Goal: Task Accomplishment & Management: Use online tool/utility

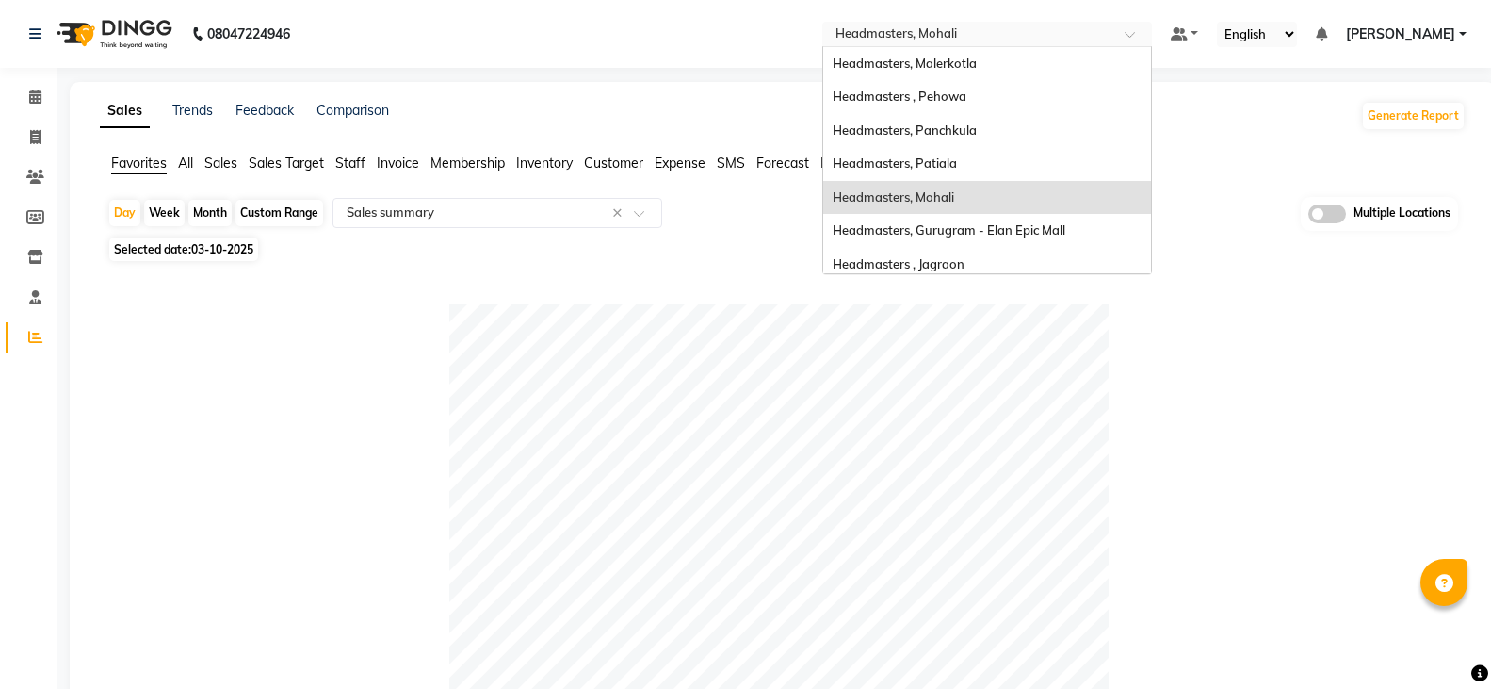
select select "full_report"
select select "csv"
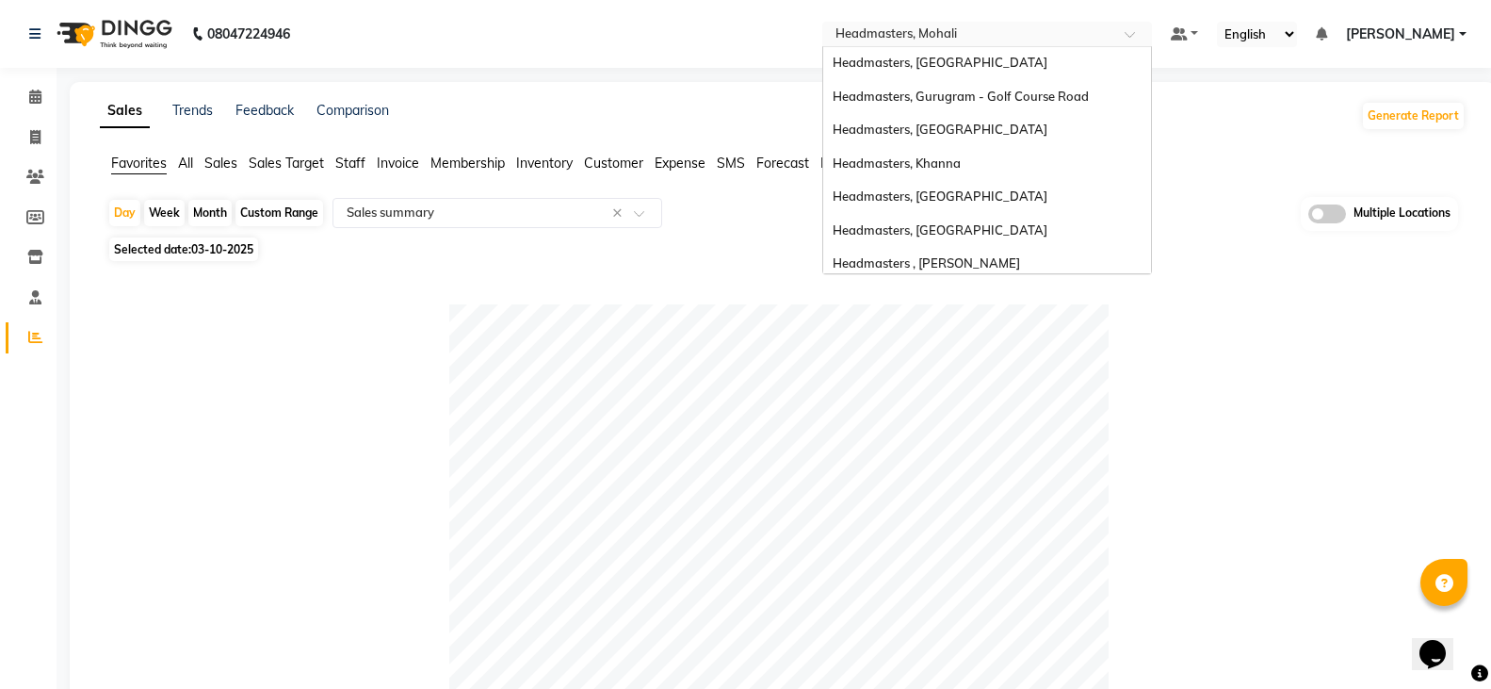
scroll to position [309, 0]
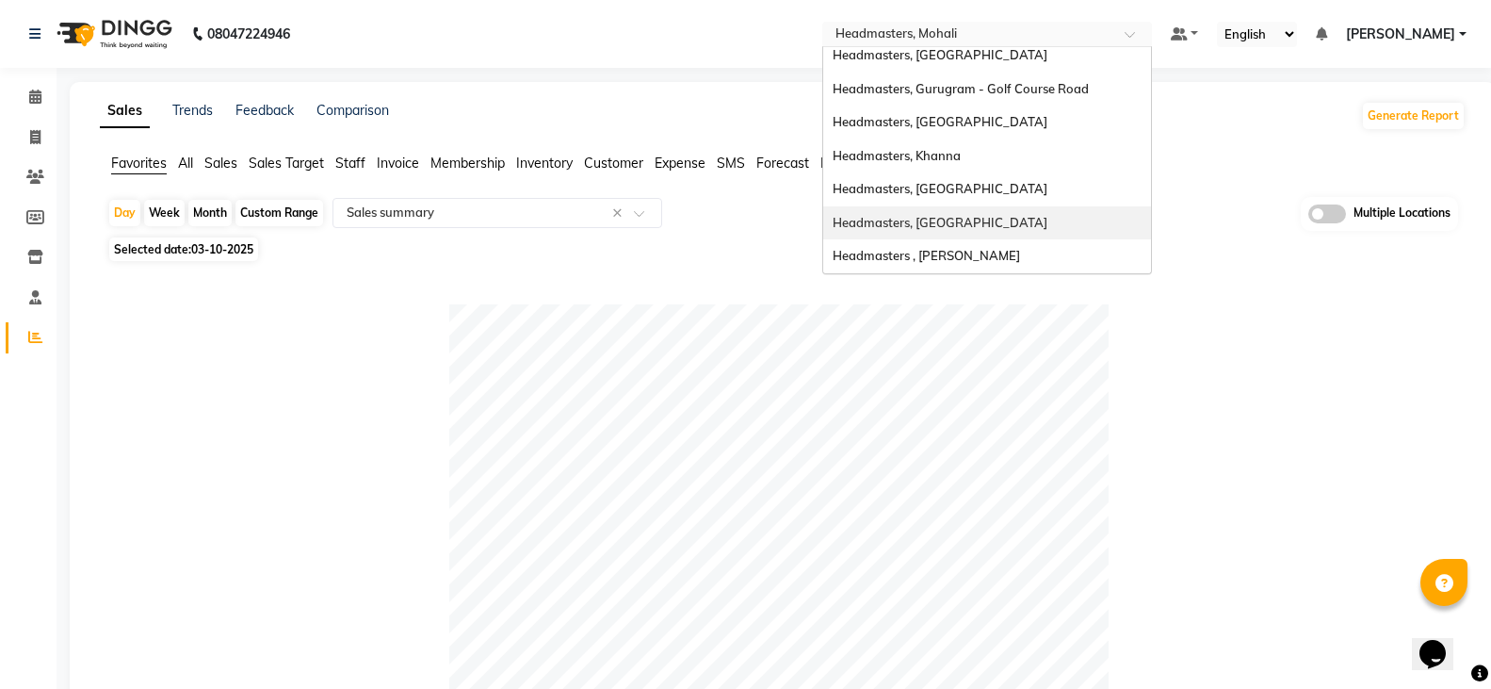
click at [1043, 200] on div "Headmasters, [GEOGRAPHIC_DATA]" at bounding box center [987, 189] width 328 height 34
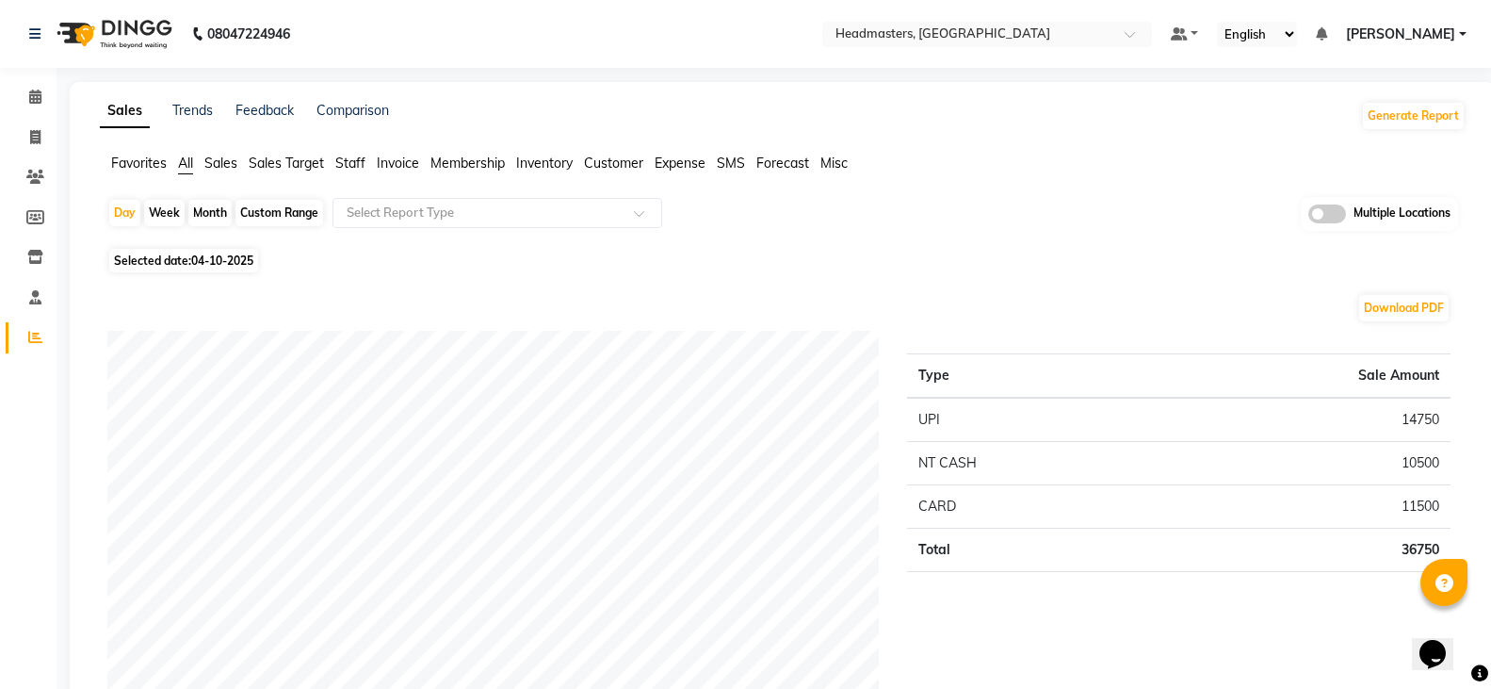
click at [140, 168] on span "Favorites" at bounding box center [139, 163] width 56 height 17
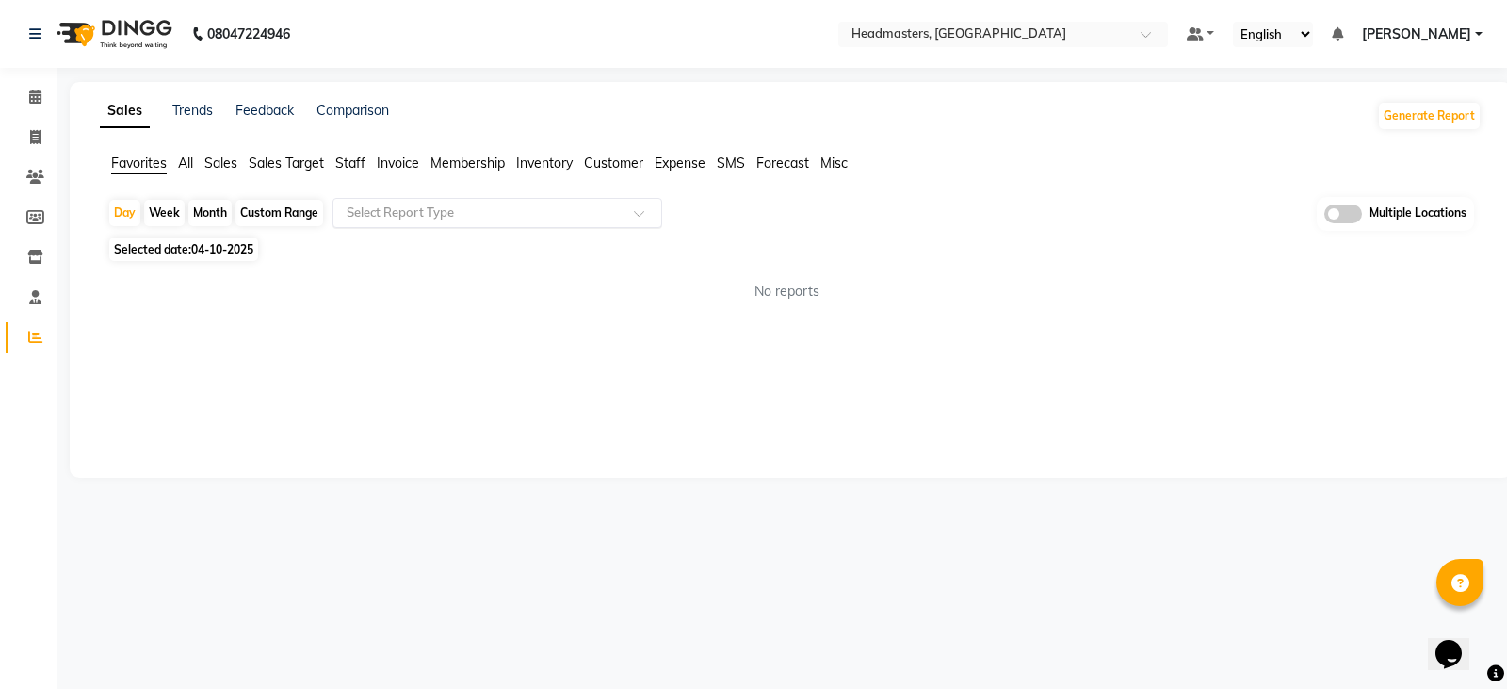
click at [459, 209] on input "text" at bounding box center [478, 213] width 271 height 19
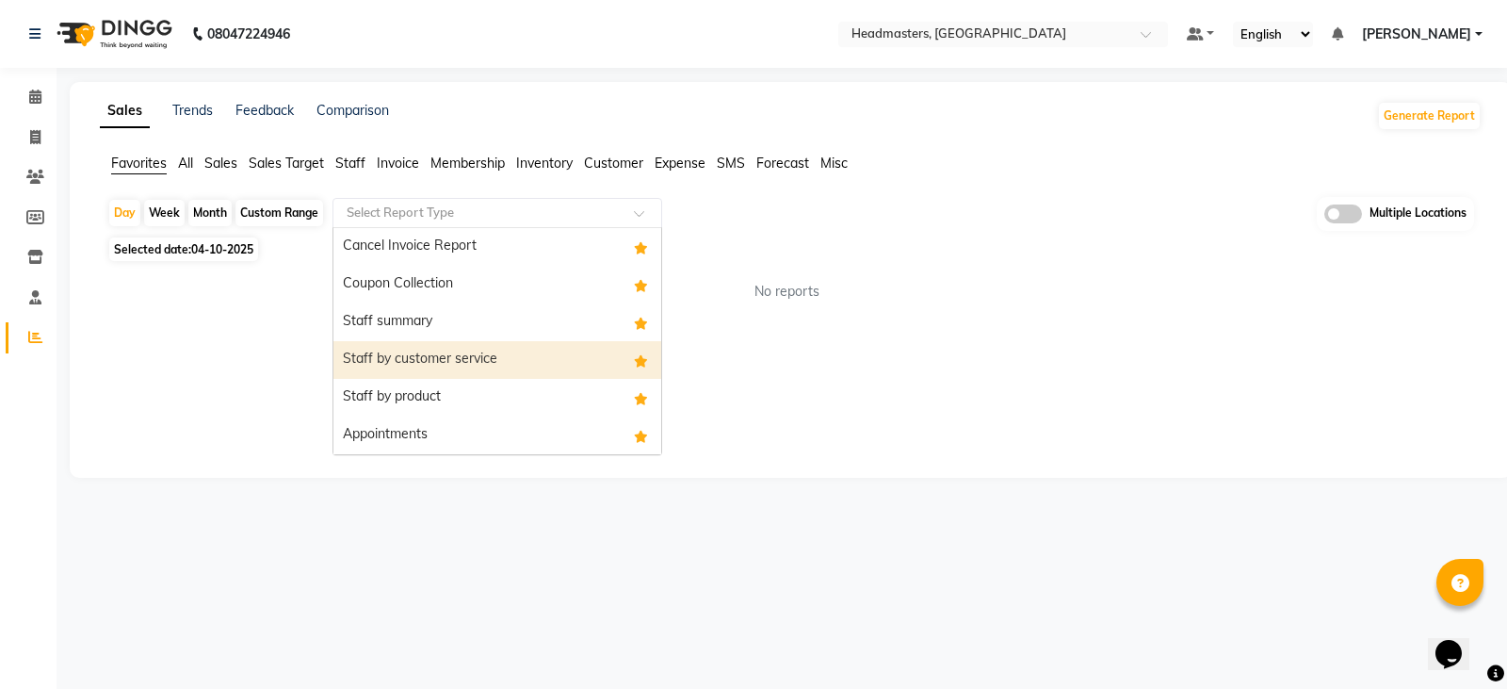
click at [480, 360] on div "Staff by customer service" at bounding box center [498, 360] width 328 height 38
select select "full_report"
select select "csv"
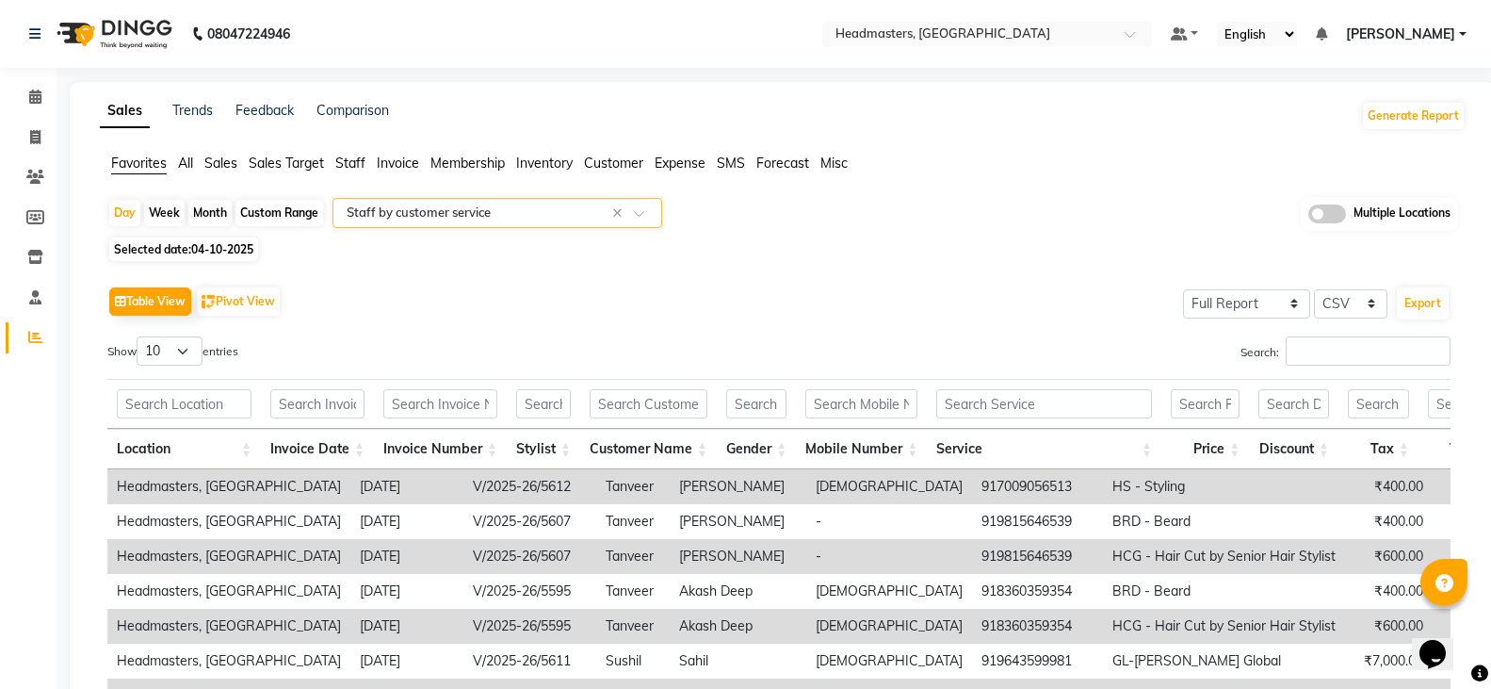
click at [279, 206] on div "Custom Range" at bounding box center [280, 213] width 88 height 26
select select "10"
select select "2025"
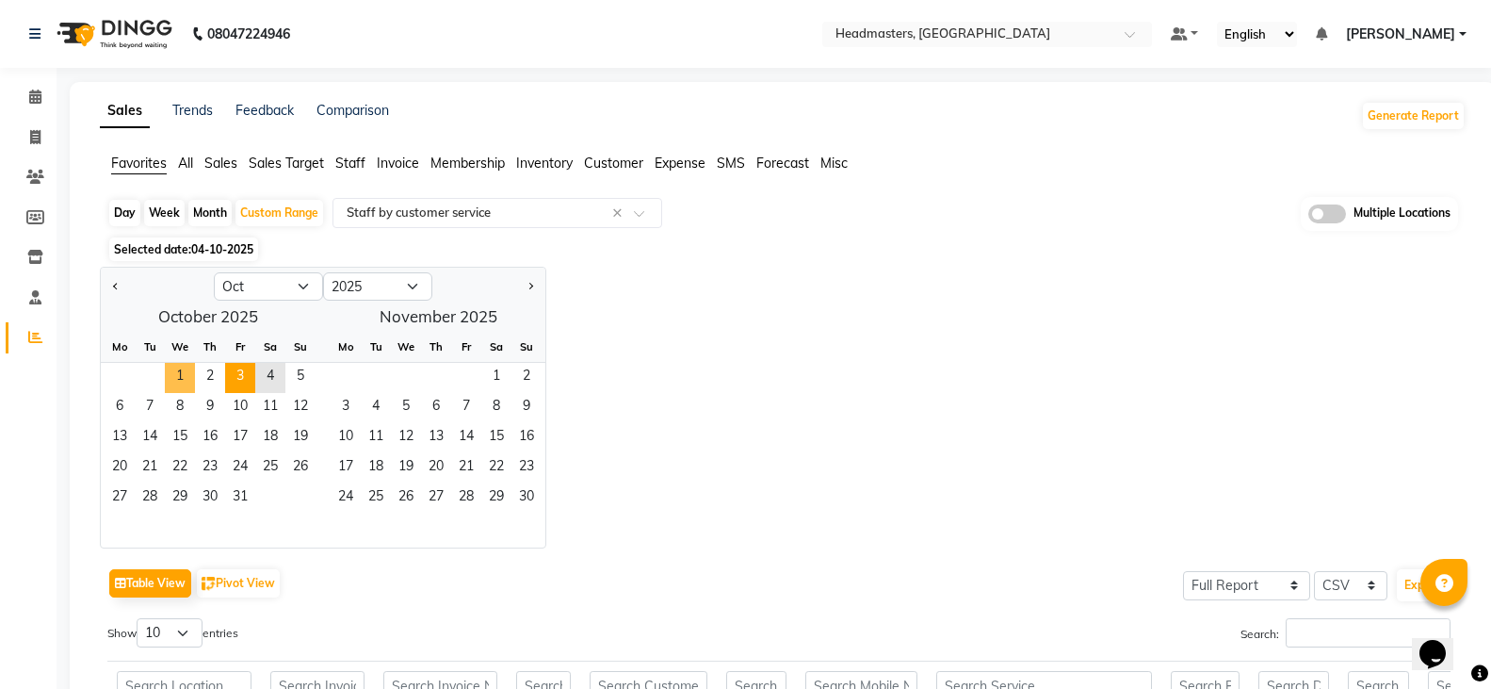
click at [169, 371] on span "1" at bounding box center [180, 378] width 30 height 30
click at [243, 374] on span "3" at bounding box center [240, 378] width 30 height 30
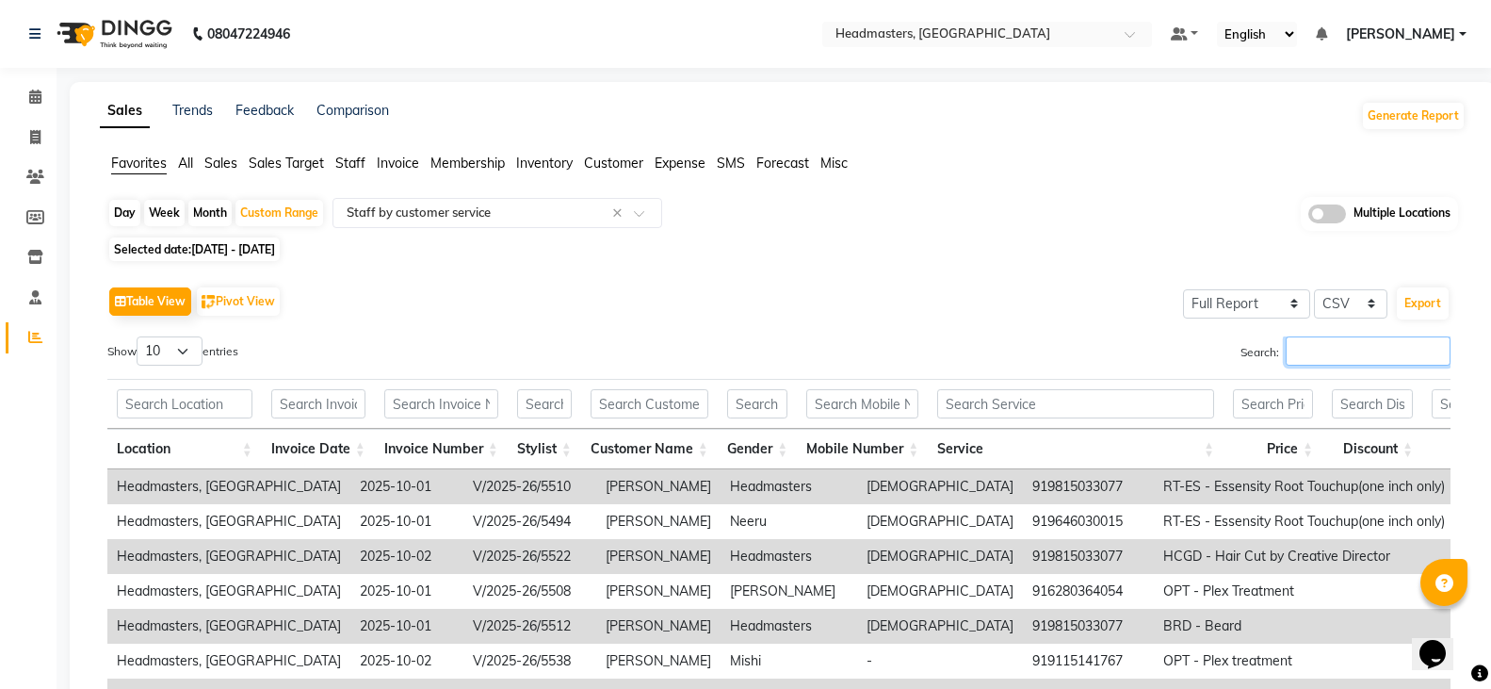
click at [1341, 353] on input "Search:" at bounding box center [1368, 350] width 165 height 29
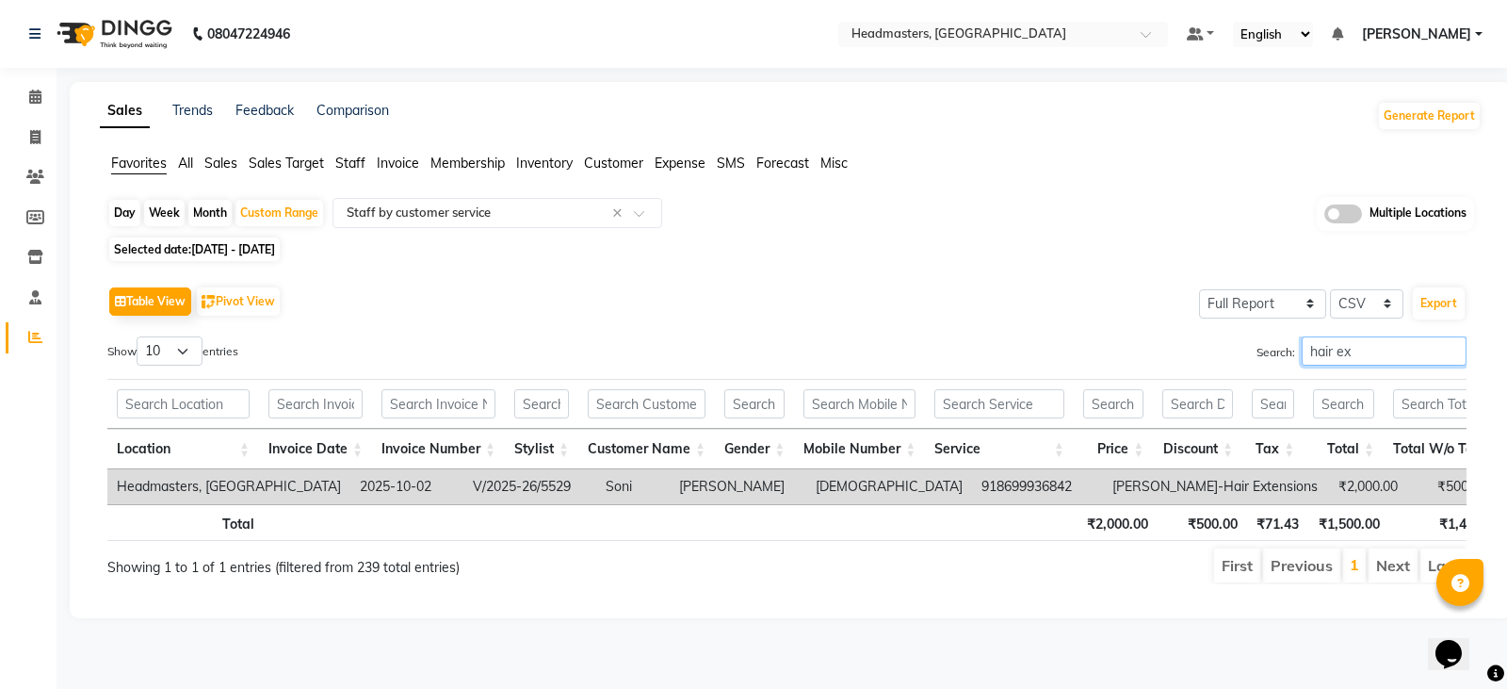
drag, startPoint x: 1376, startPoint y: 340, endPoint x: 1080, endPoint y: 348, distance: 295.9
click at [1080, 348] on div "Search: hair ex" at bounding box center [1135, 354] width 666 height 37
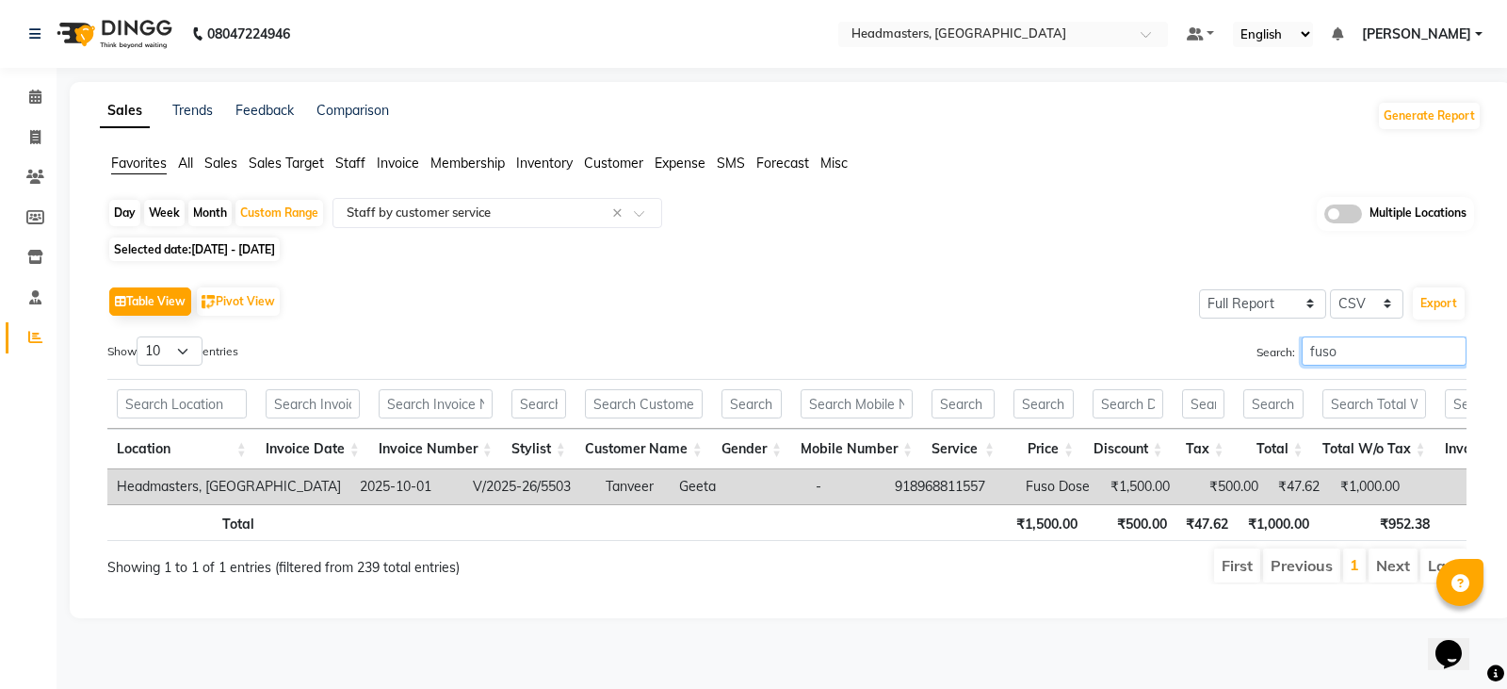
type input "fuso"
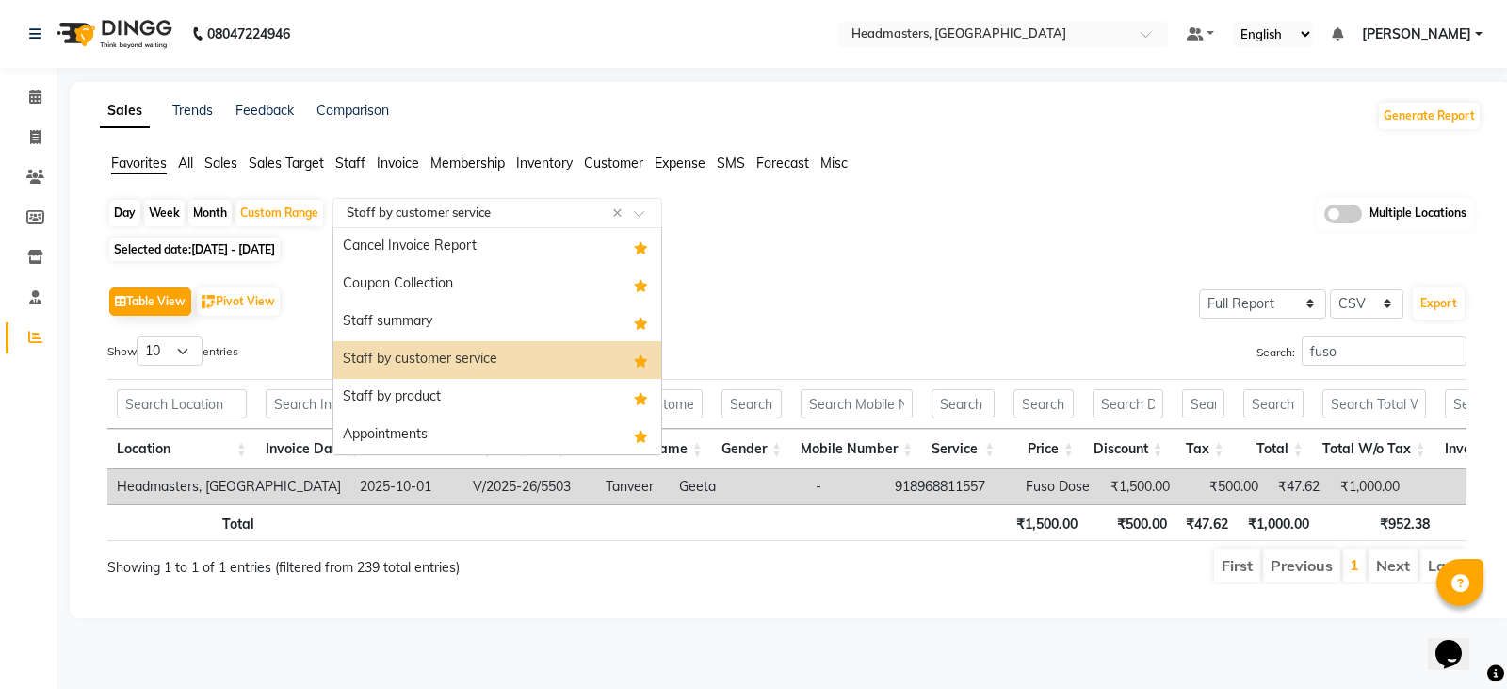
click at [524, 207] on input "text" at bounding box center [478, 213] width 271 height 19
click at [501, 322] on div "Staff summary" at bounding box center [498, 322] width 328 height 38
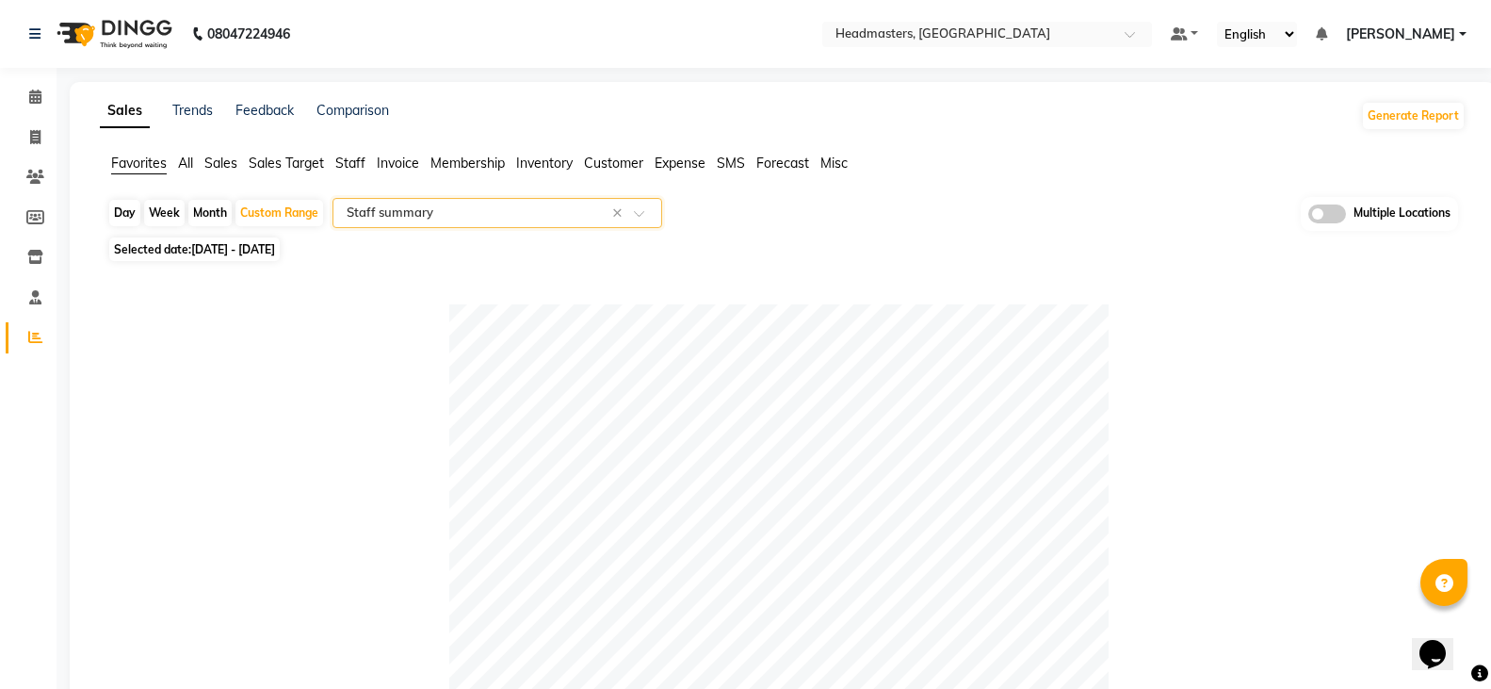
click at [500, 215] on input "text" at bounding box center [478, 213] width 271 height 19
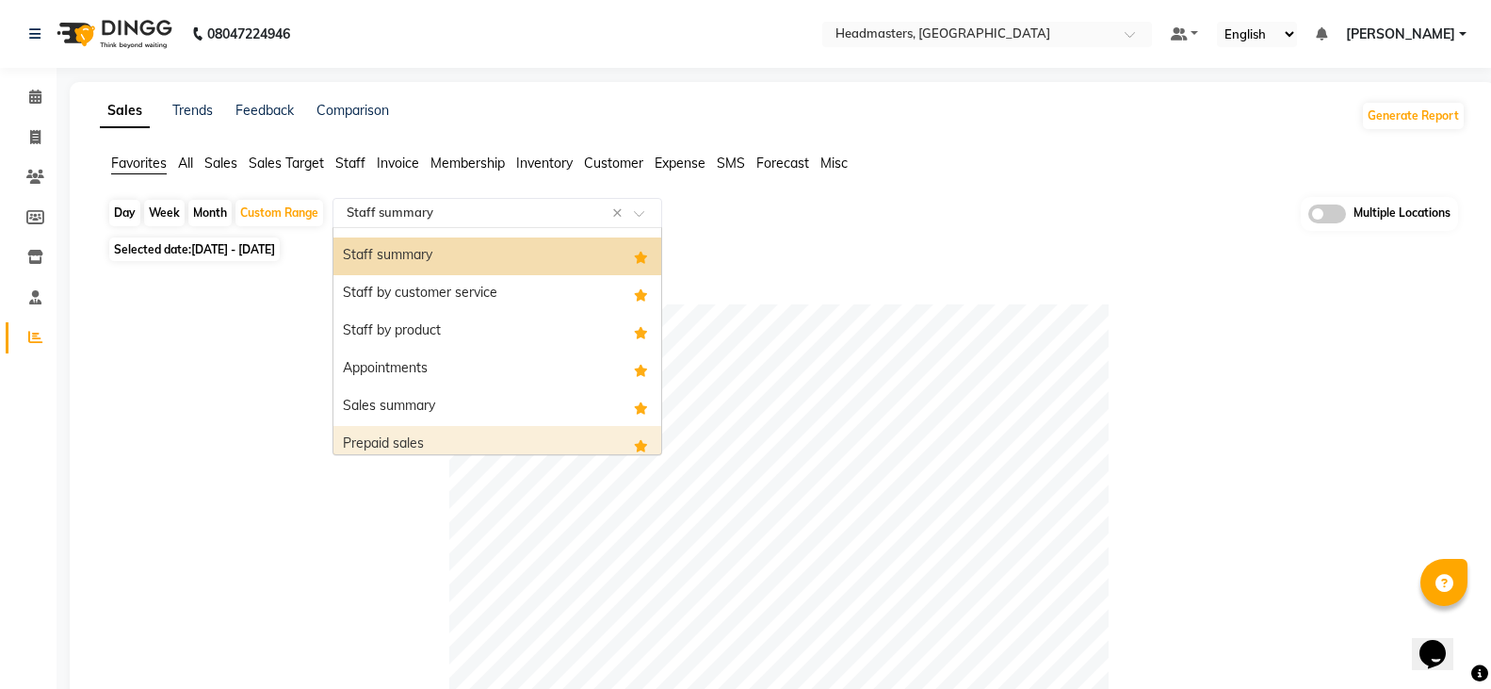
scroll to position [151, 0]
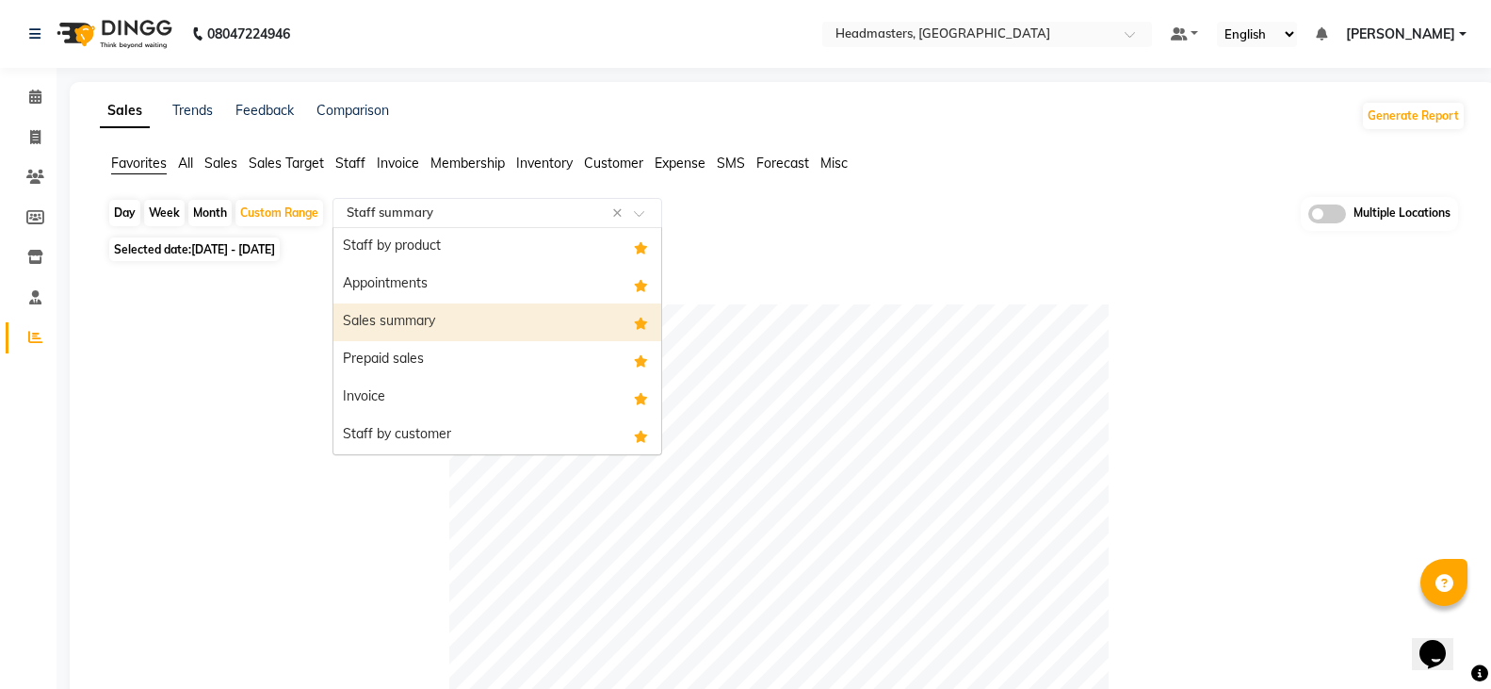
click at [483, 320] on div "Sales summary" at bounding box center [498, 322] width 328 height 38
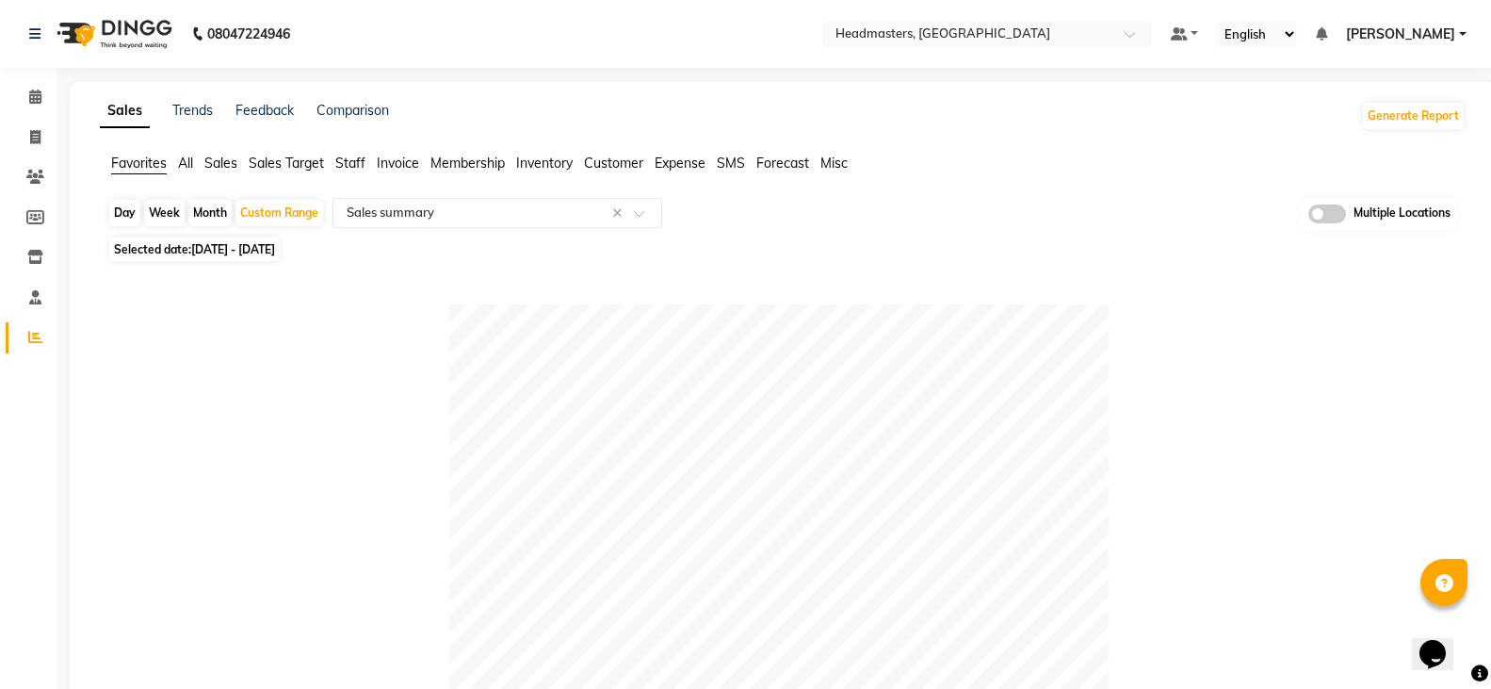
click at [125, 211] on div "Day" at bounding box center [124, 213] width 31 height 26
select select "10"
select select "2025"
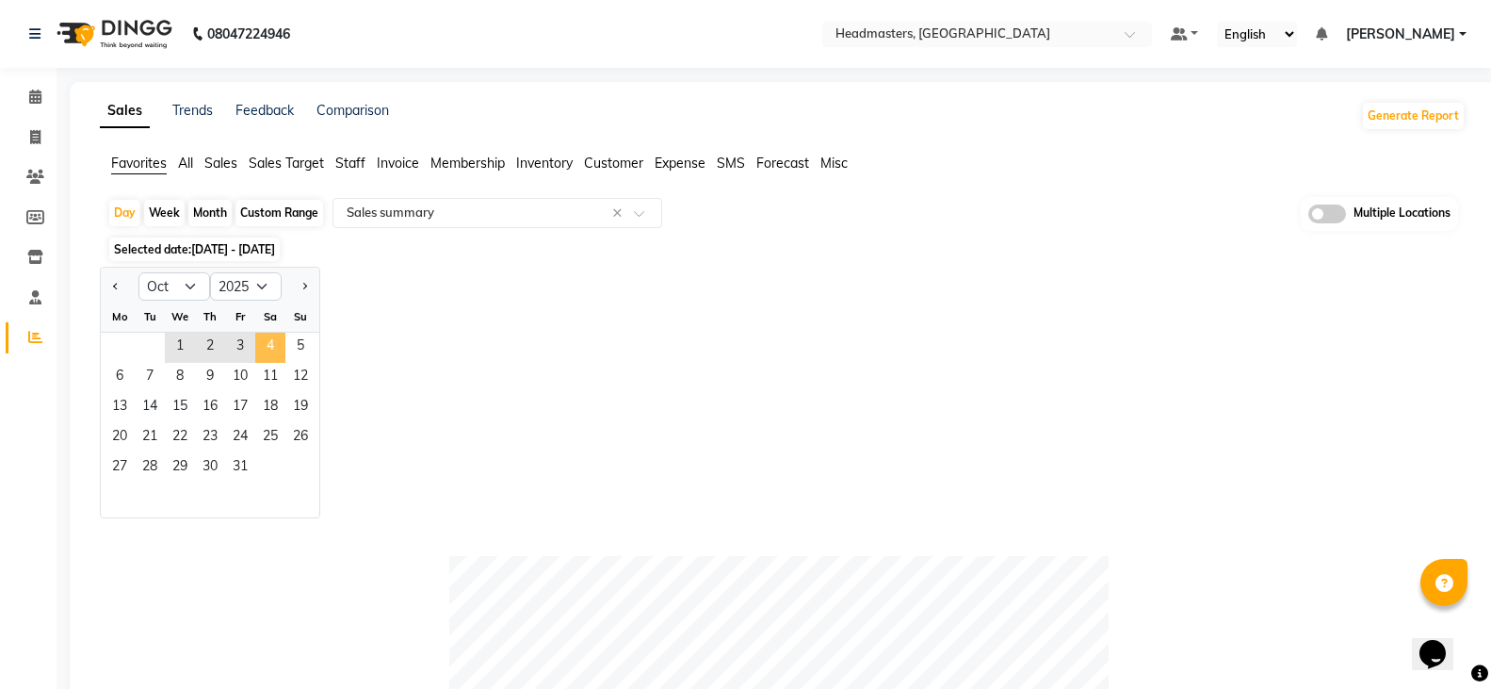
click at [269, 344] on span "4" at bounding box center [270, 348] width 30 height 30
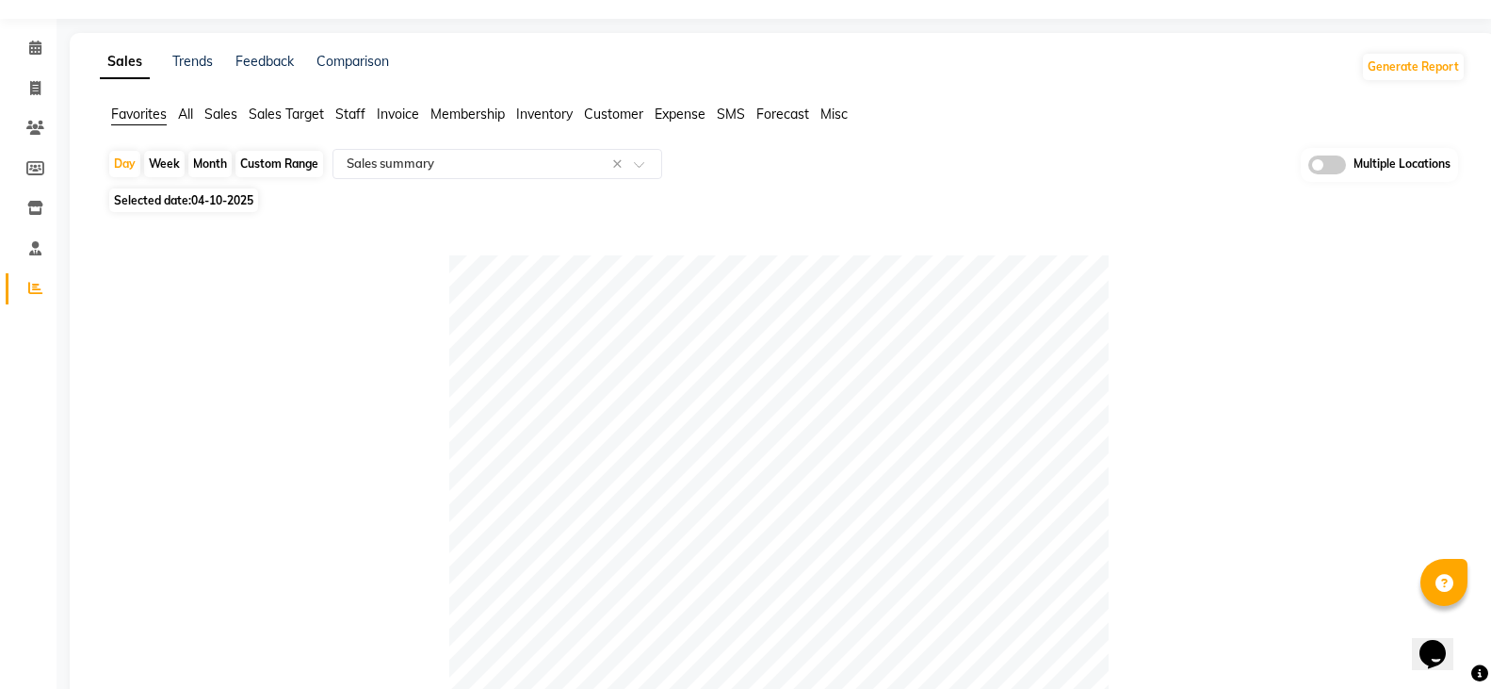
scroll to position [0, 0]
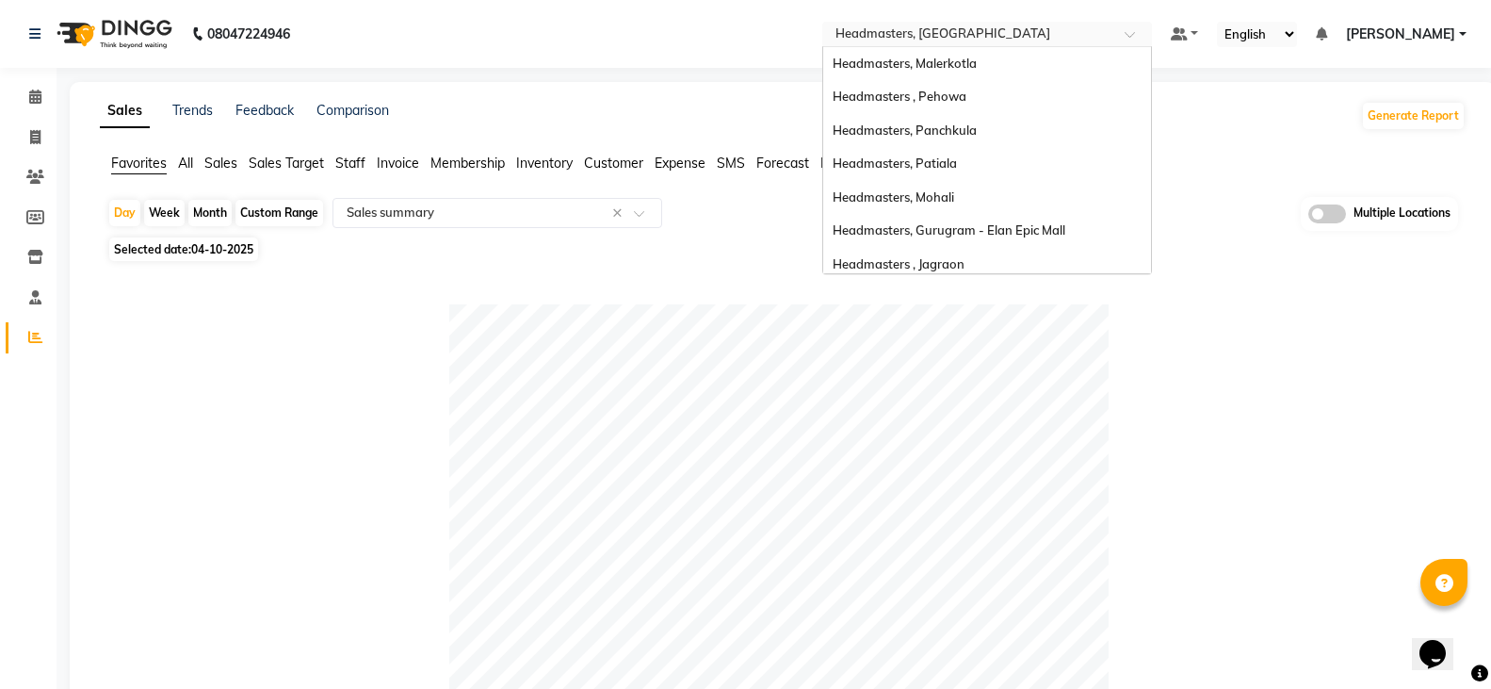
click at [1049, 38] on input "text" at bounding box center [968, 35] width 273 height 19
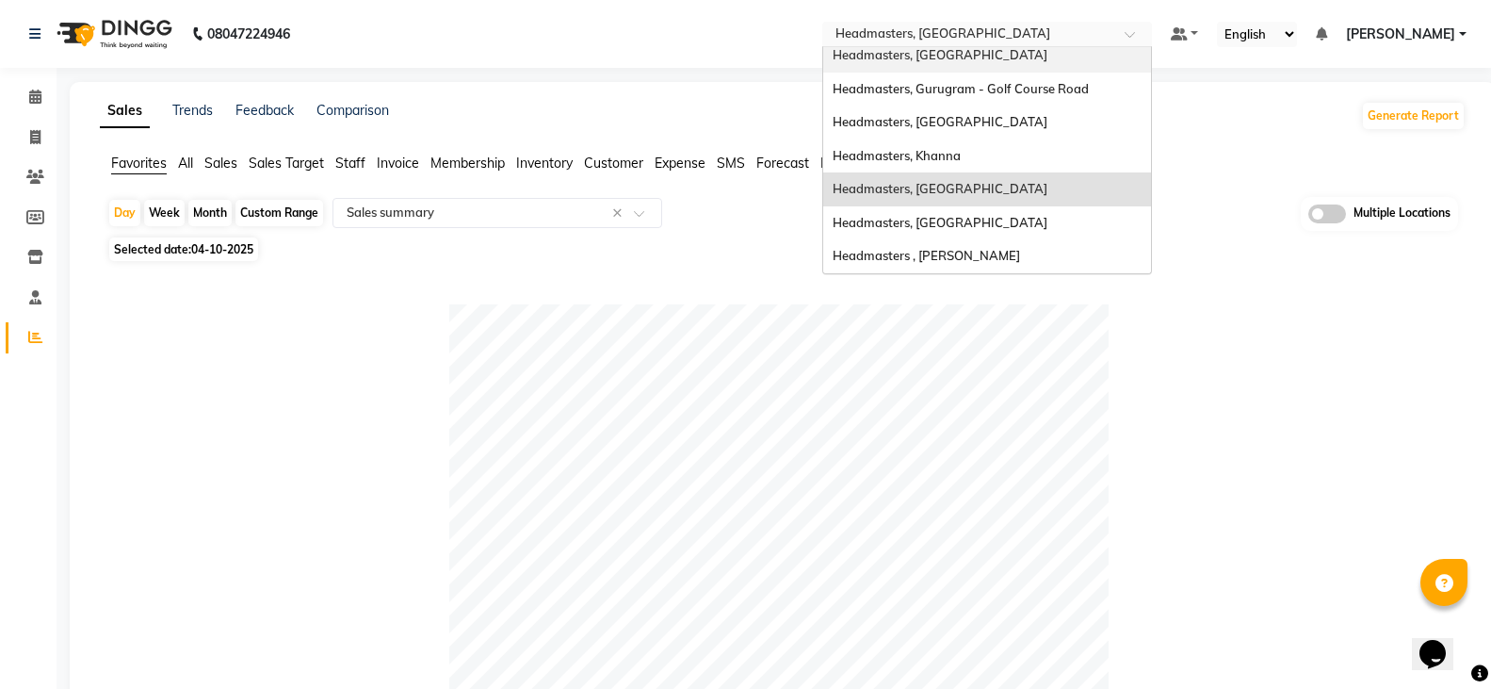
click at [1040, 68] on div "Headmasters, Jalandhar" at bounding box center [987, 56] width 328 height 34
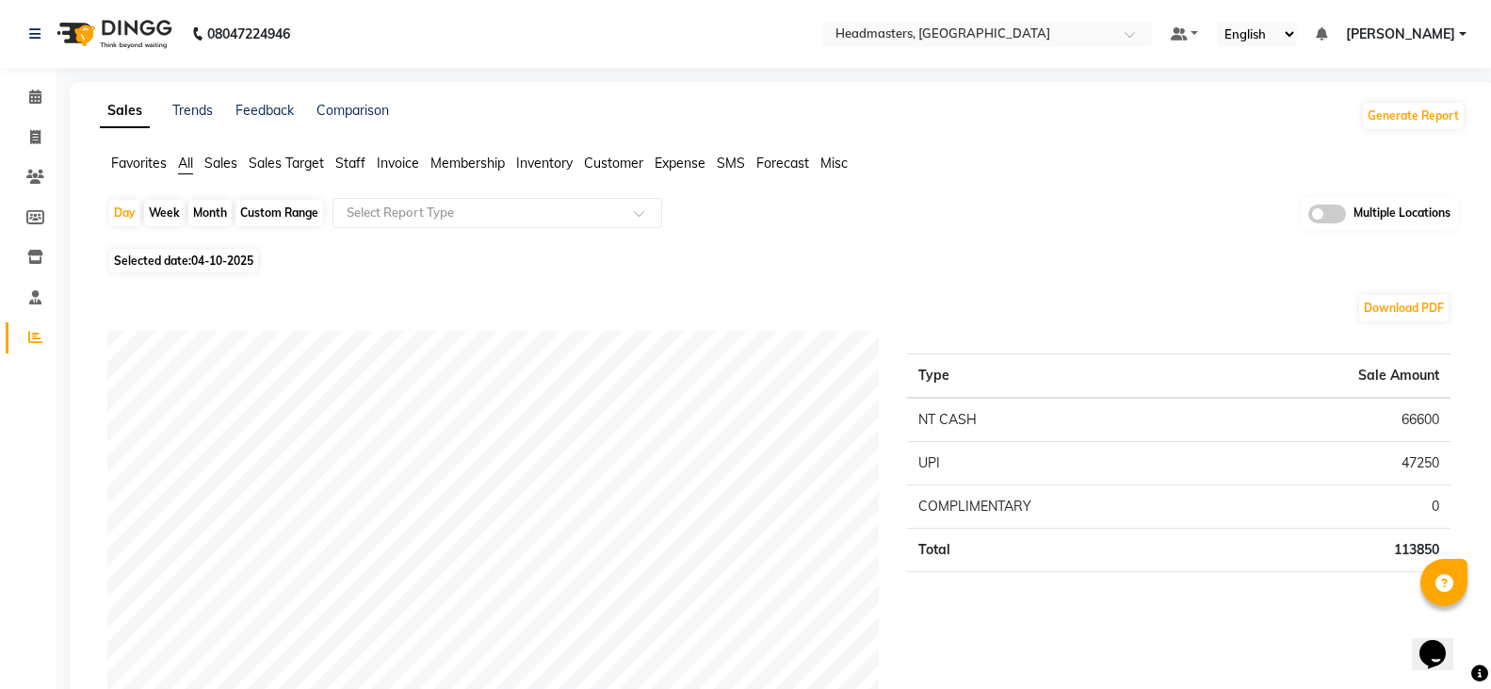
click at [159, 161] on span "Favorites" at bounding box center [139, 163] width 56 height 17
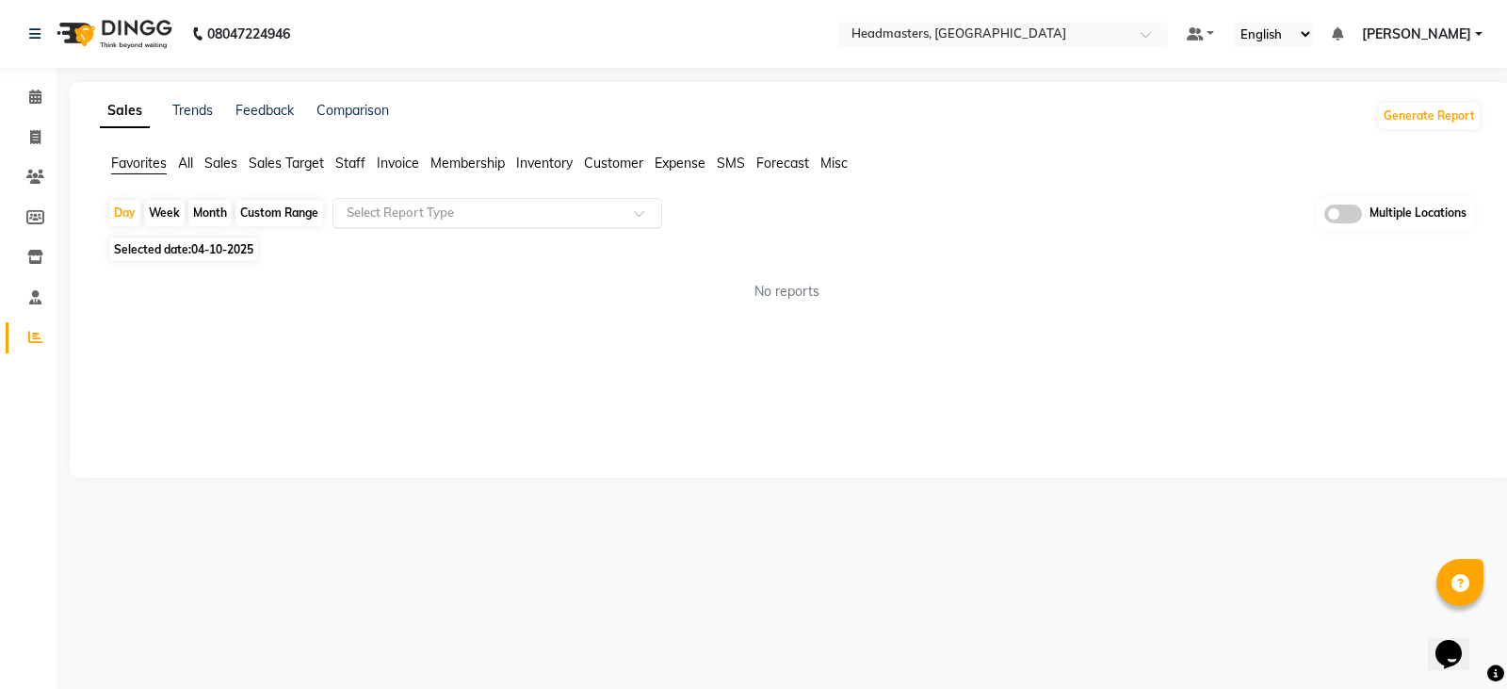
click at [407, 208] on input "text" at bounding box center [478, 213] width 271 height 19
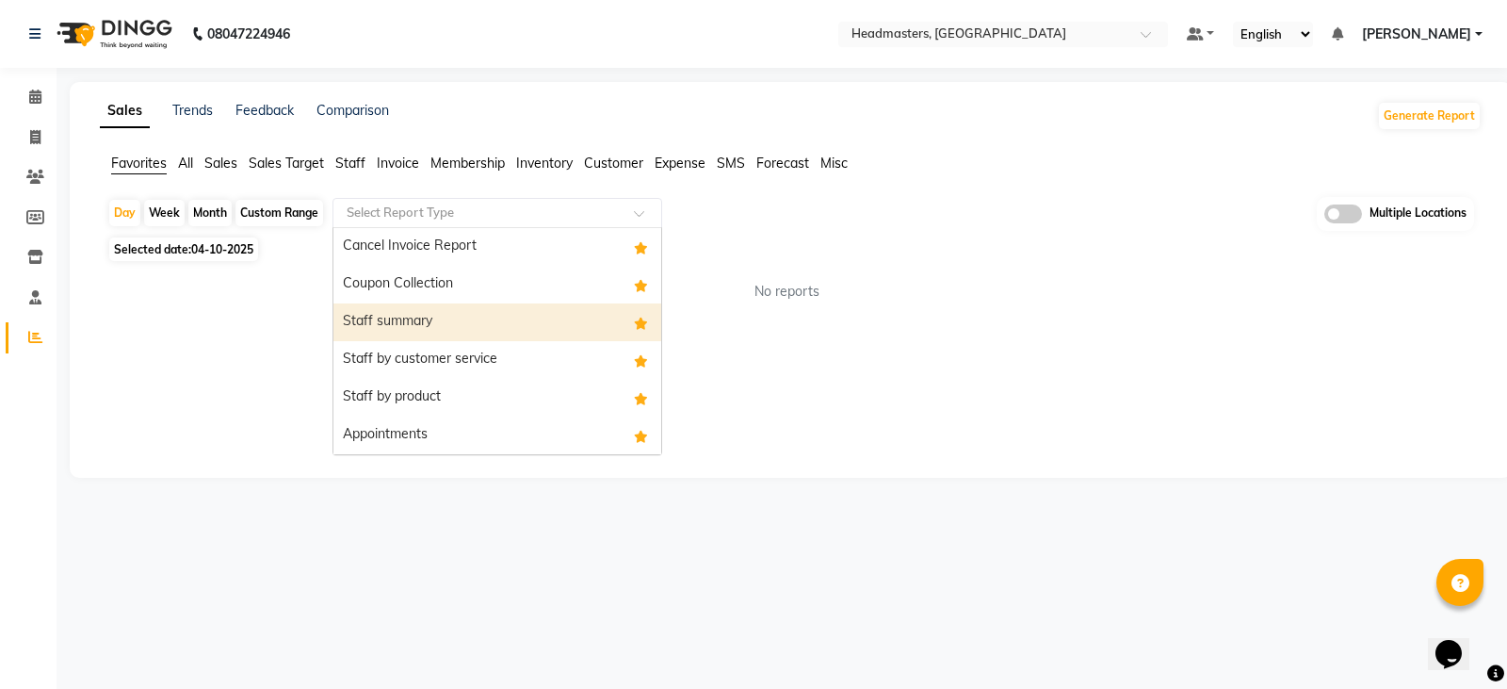
click at [427, 321] on div "Staff summary" at bounding box center [498, 322] width 328 height 38
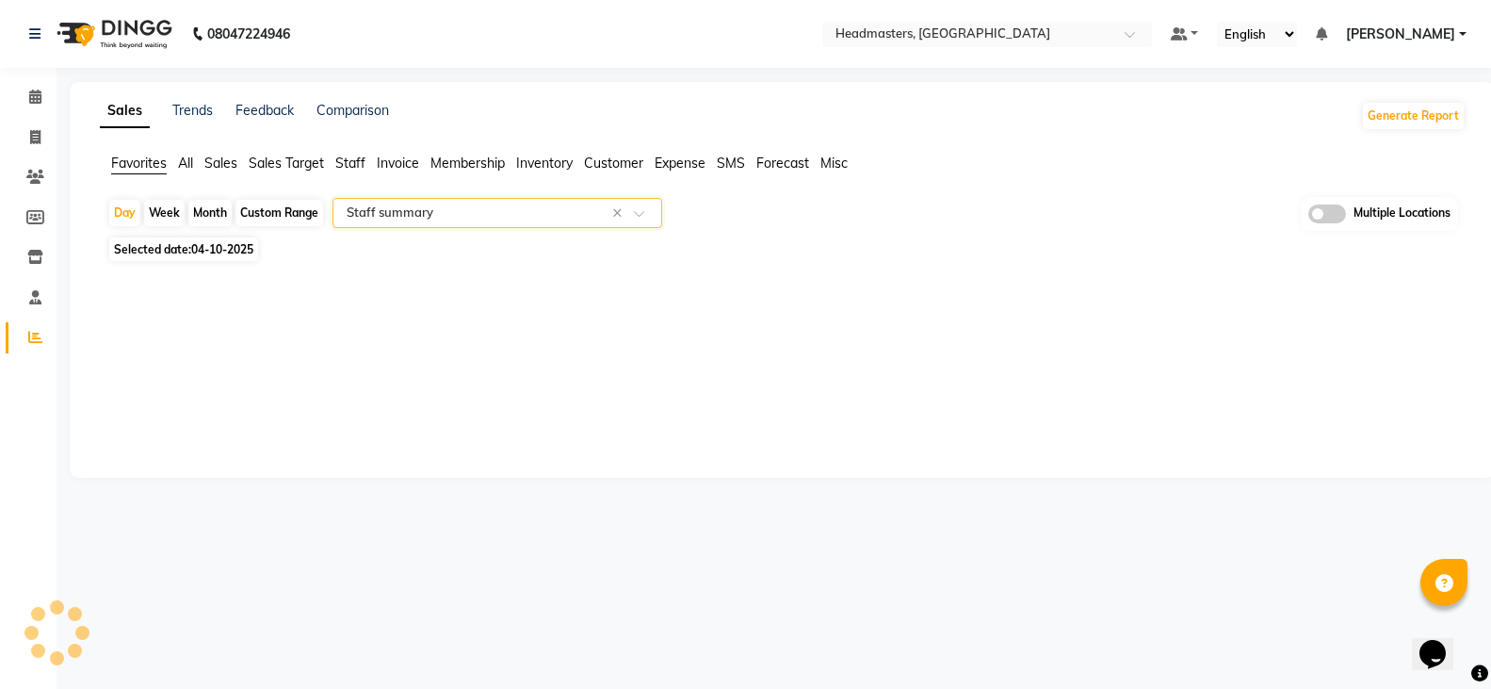
select select "full_report"
select select "csv"
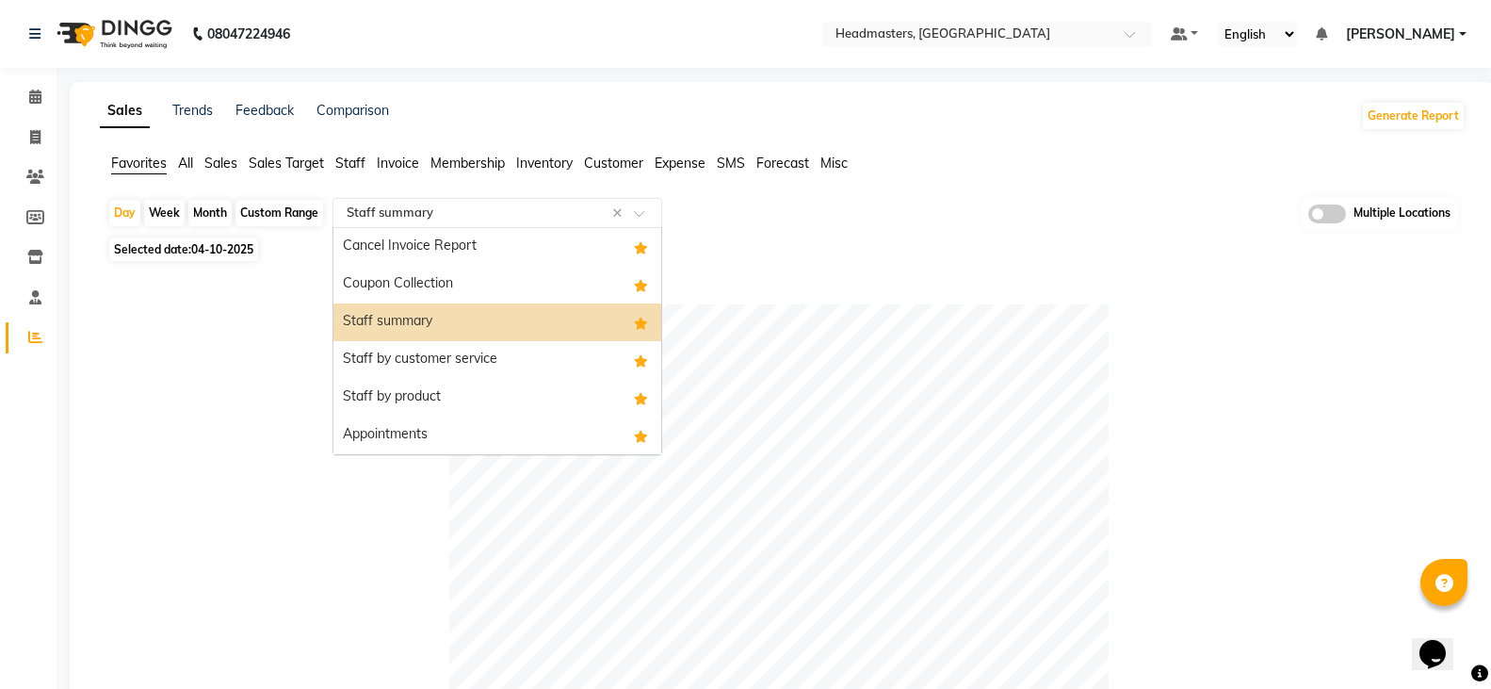
click at [463, 210] on input "text" at bounding box center [478, 213] width 271 height 19
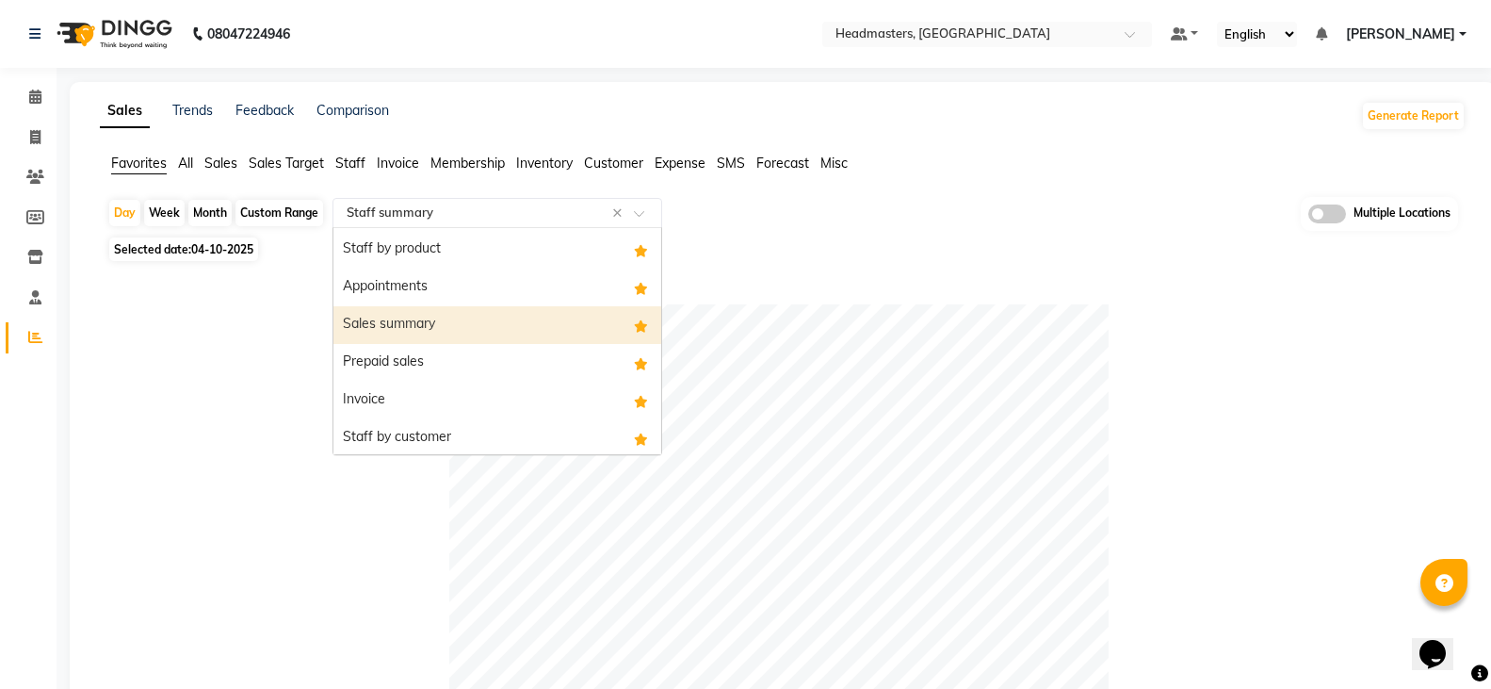
scroll to position [151, 0]
click at [466, 329] on div "Sales summary" at bounding box center [498, 322] width 328 height 38
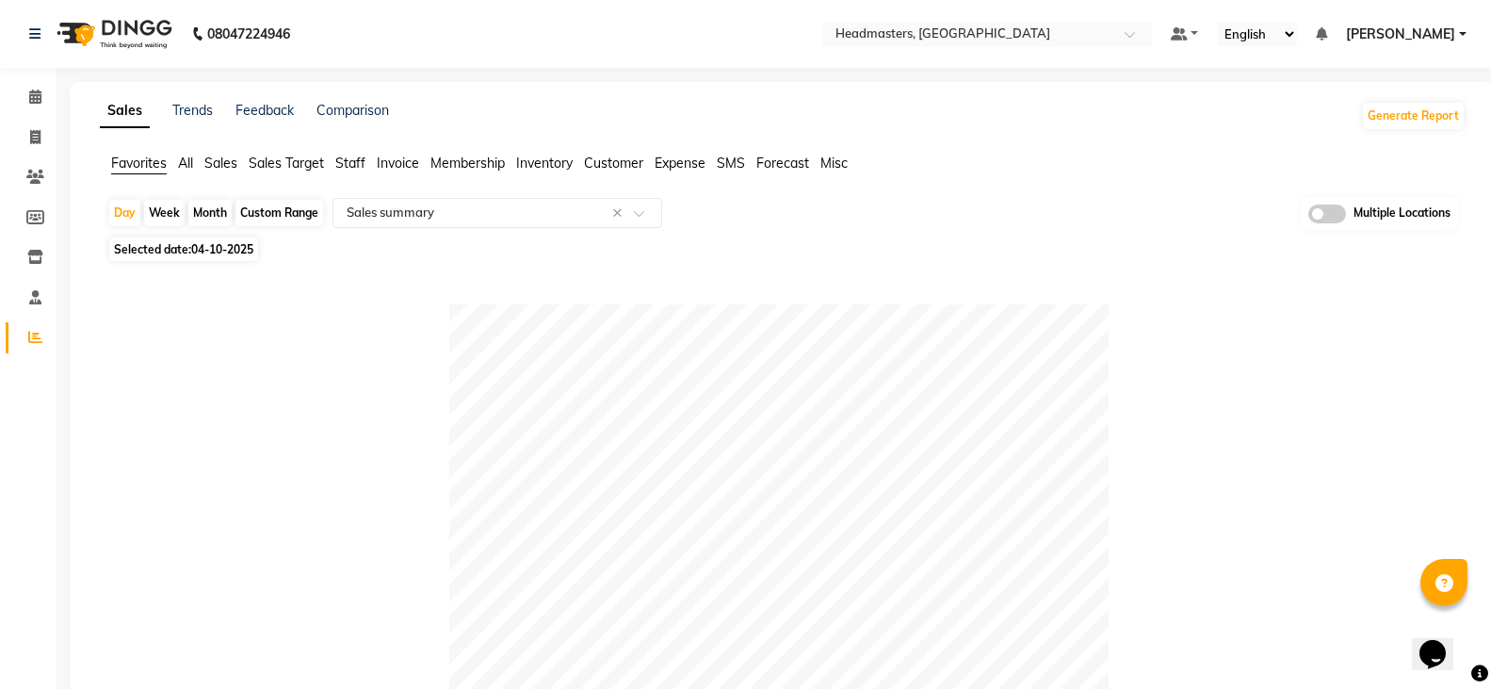
click at [209, 251] on span "04-10-2025" at bounding box center [222, 249] width 62 height 14
select select "10"
select select "2025"
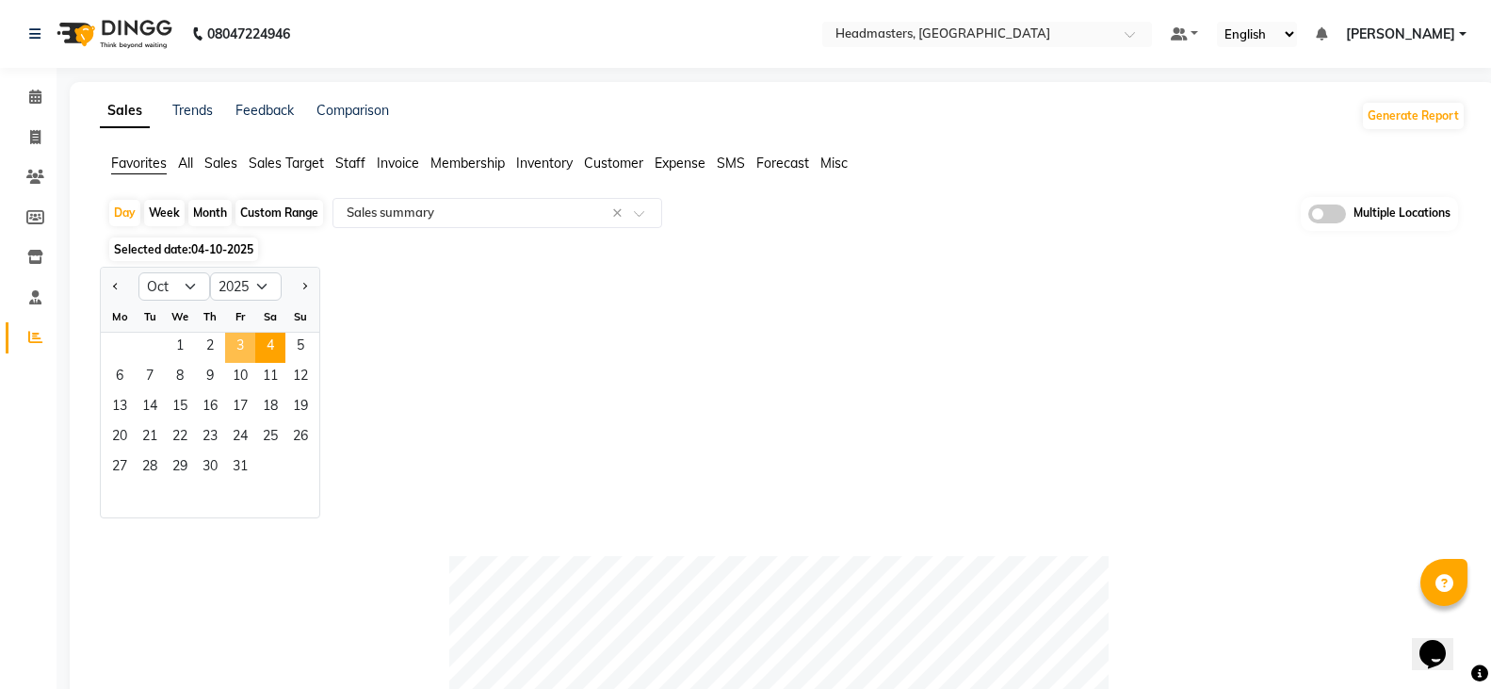
click at [245, 356] on span "3" at bounding box center [240, 348] width 30 height 30
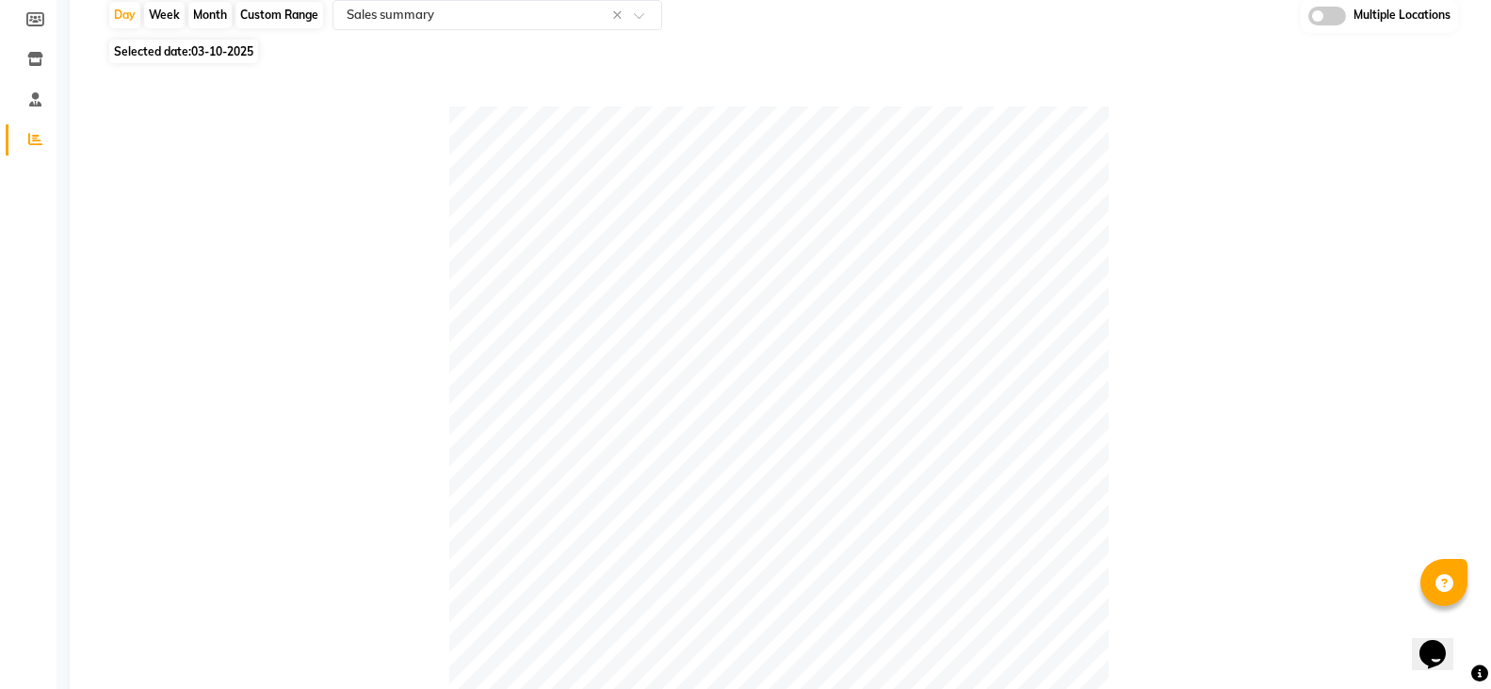
scroll to position [0, 0]
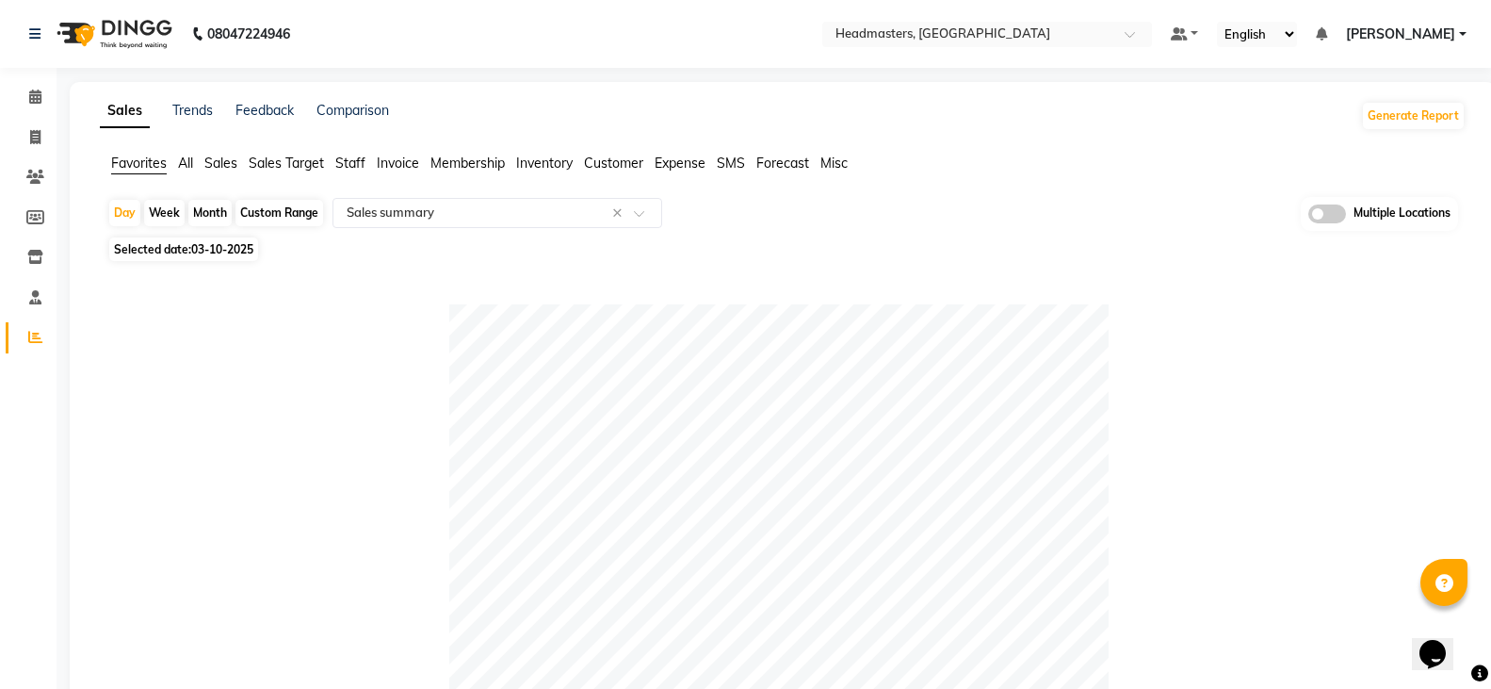
click at [223, 250] on span "03-10-2025" at bounding box center [222, 249] width 62 height 14
select select "10"
select select "2025"
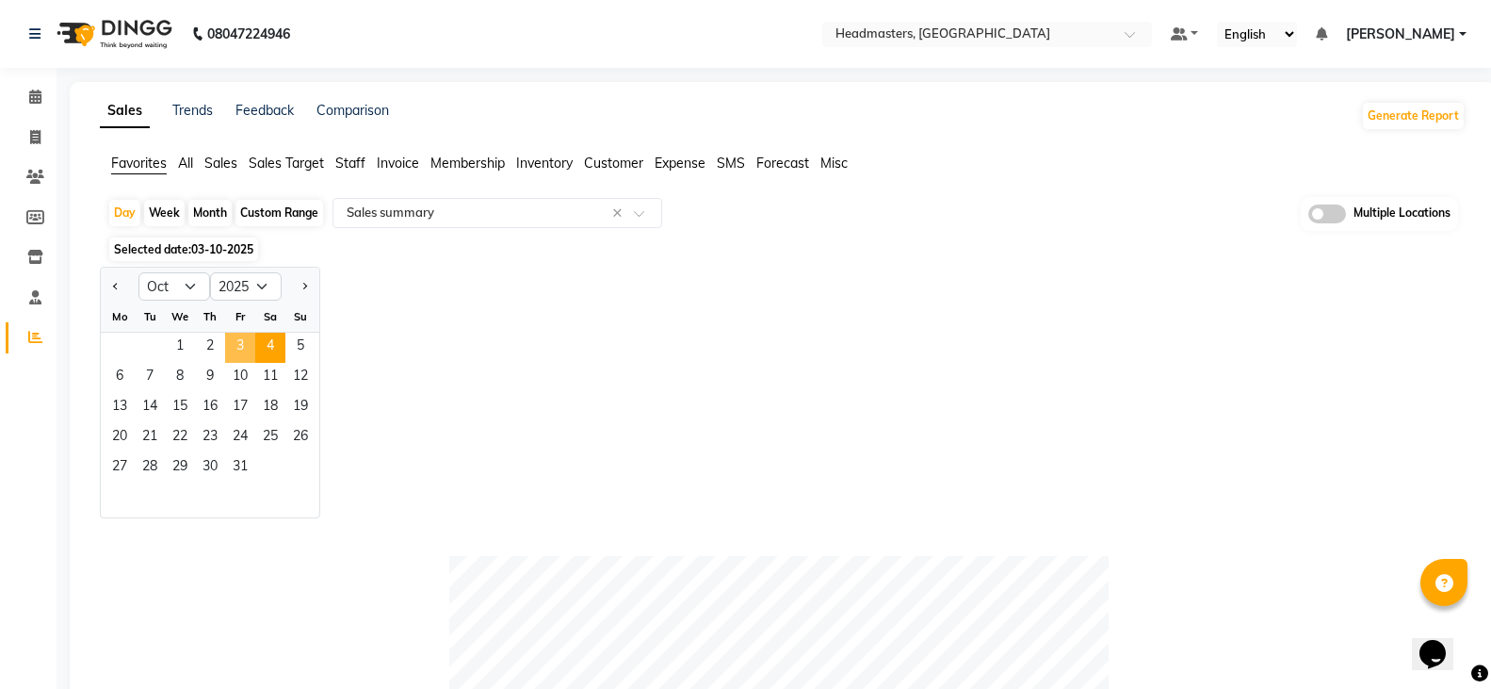
click at [270, 350] on span "4" at bounding box center [270, 348] width 30 height 30
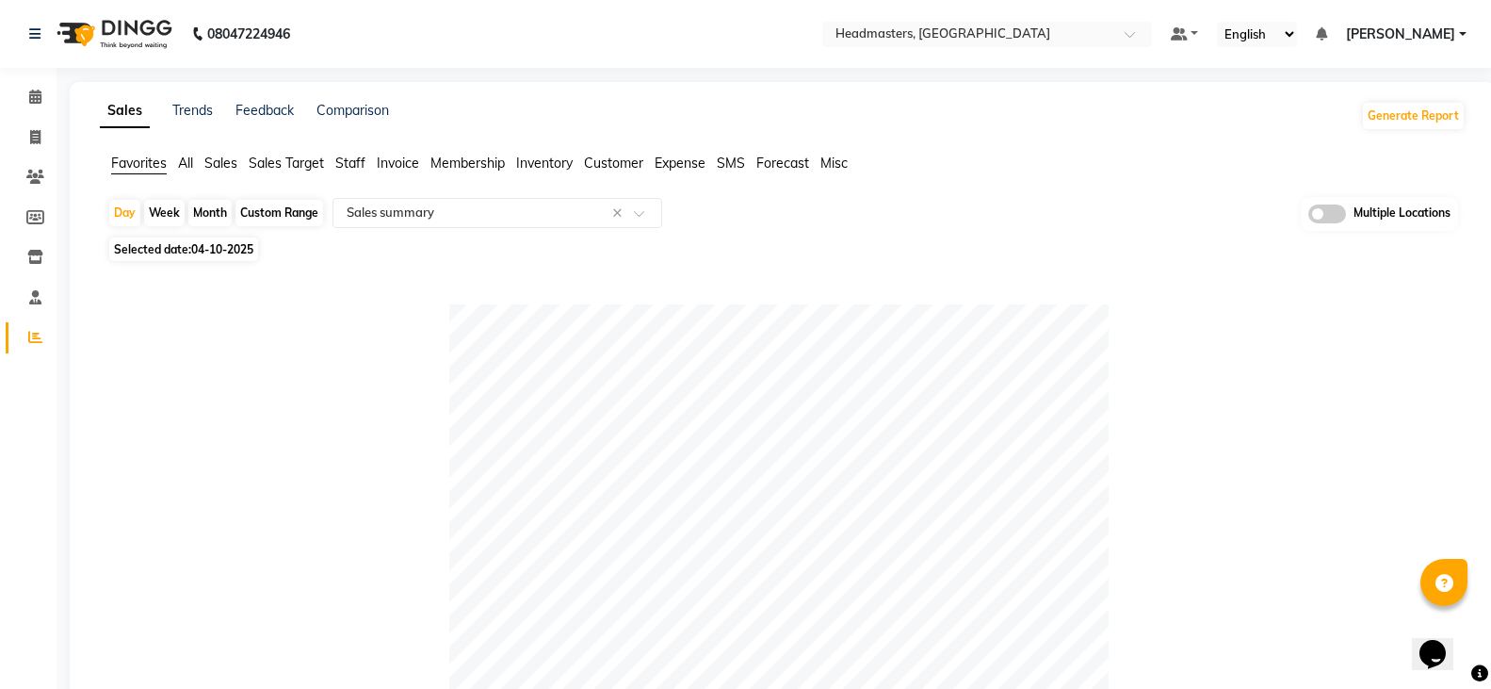
click at [1023, 16] on nav "08047224946 Select Location × Headmasters, Jalandhar Default Panel My Panel Eng…" at bounding box center [745, 34] width 1491 height 68
click at [1024, 41] on input "text" at bounding box center [968, 35] width 273 height 19
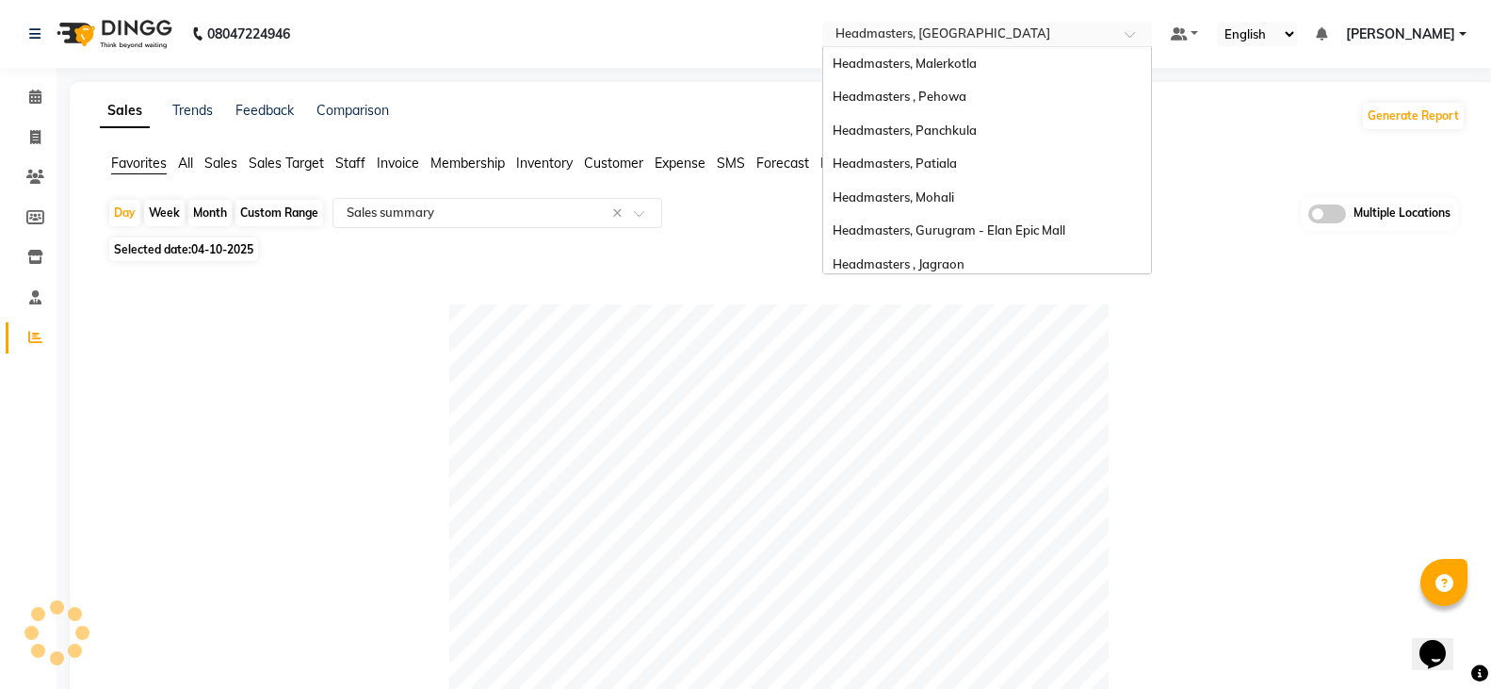
scroll to position [301, 0]
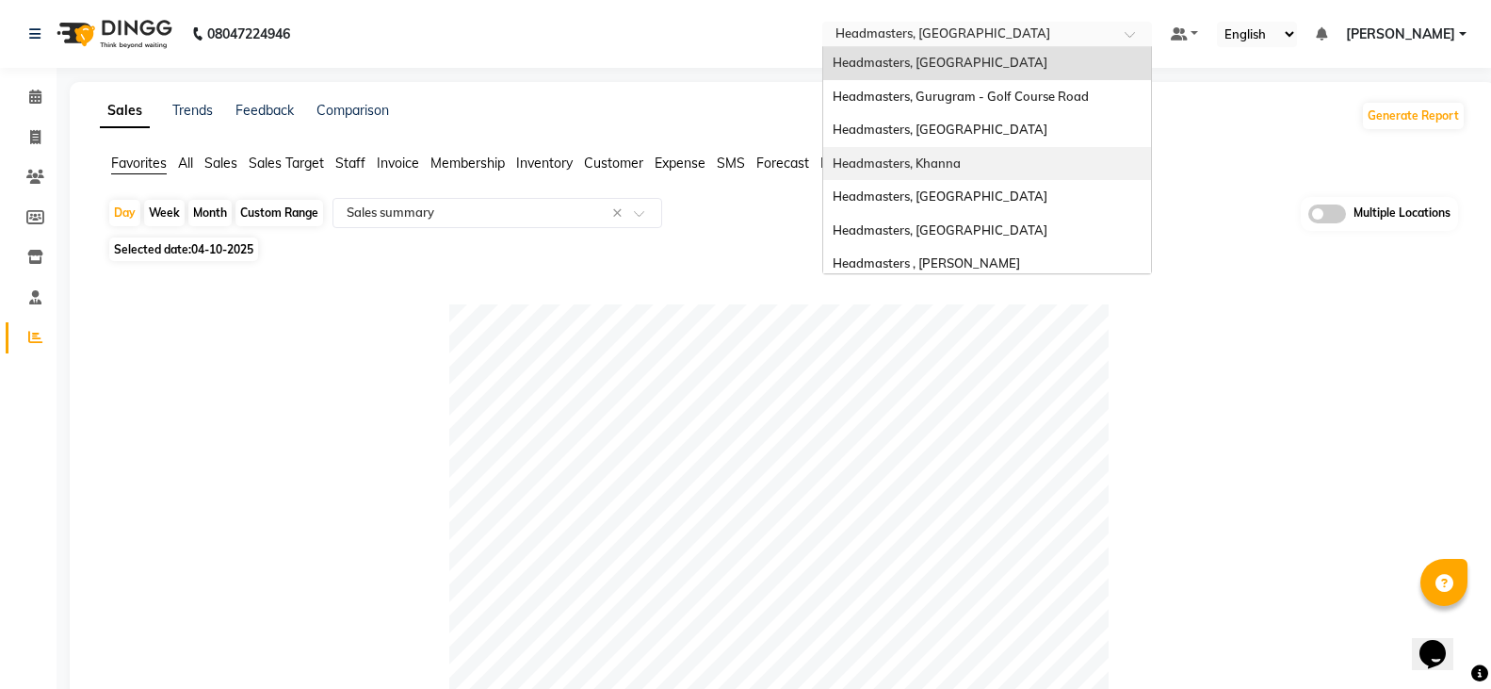
click at [961, 158] on span "Headmasters, Khanna" at bounding box center [897, 162] width 128 height 15
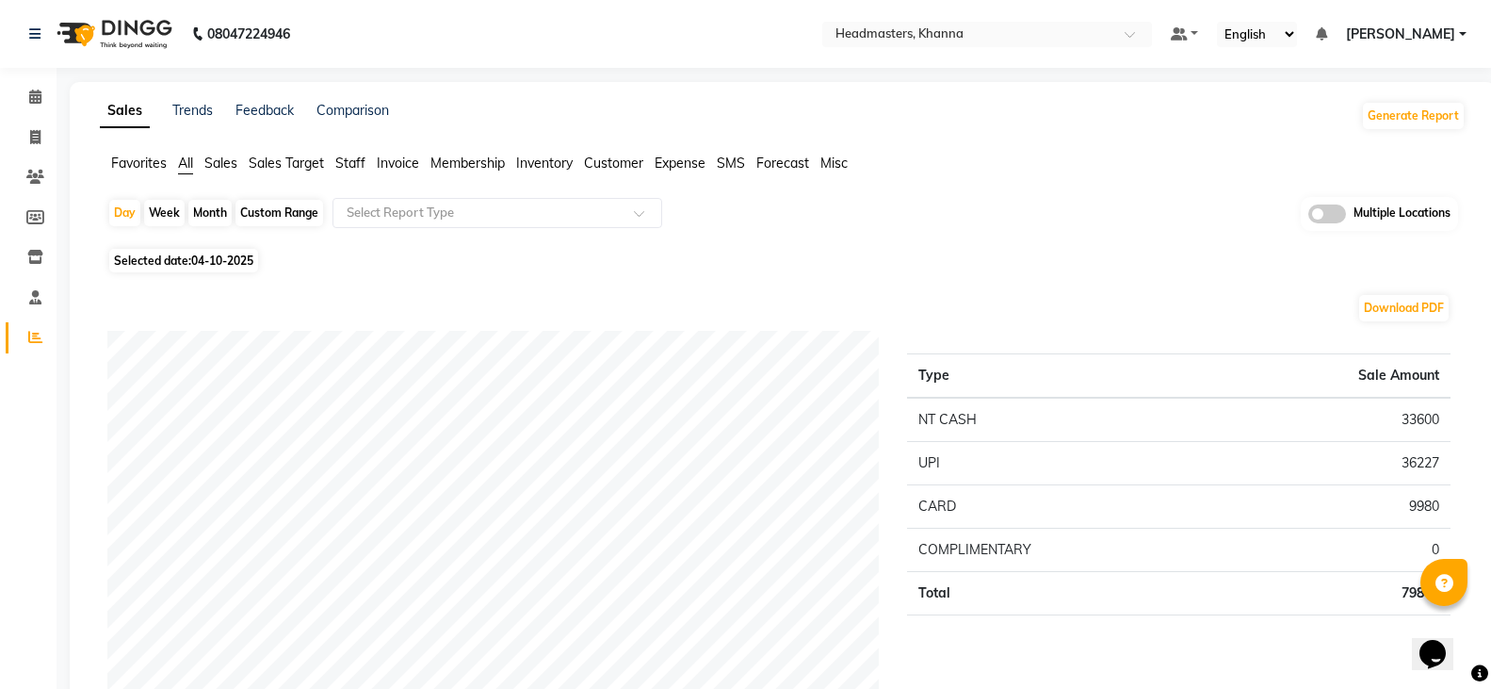
click at [135, 161] on span "Favorites" at bounding box center [139, 163] width 56 height 17
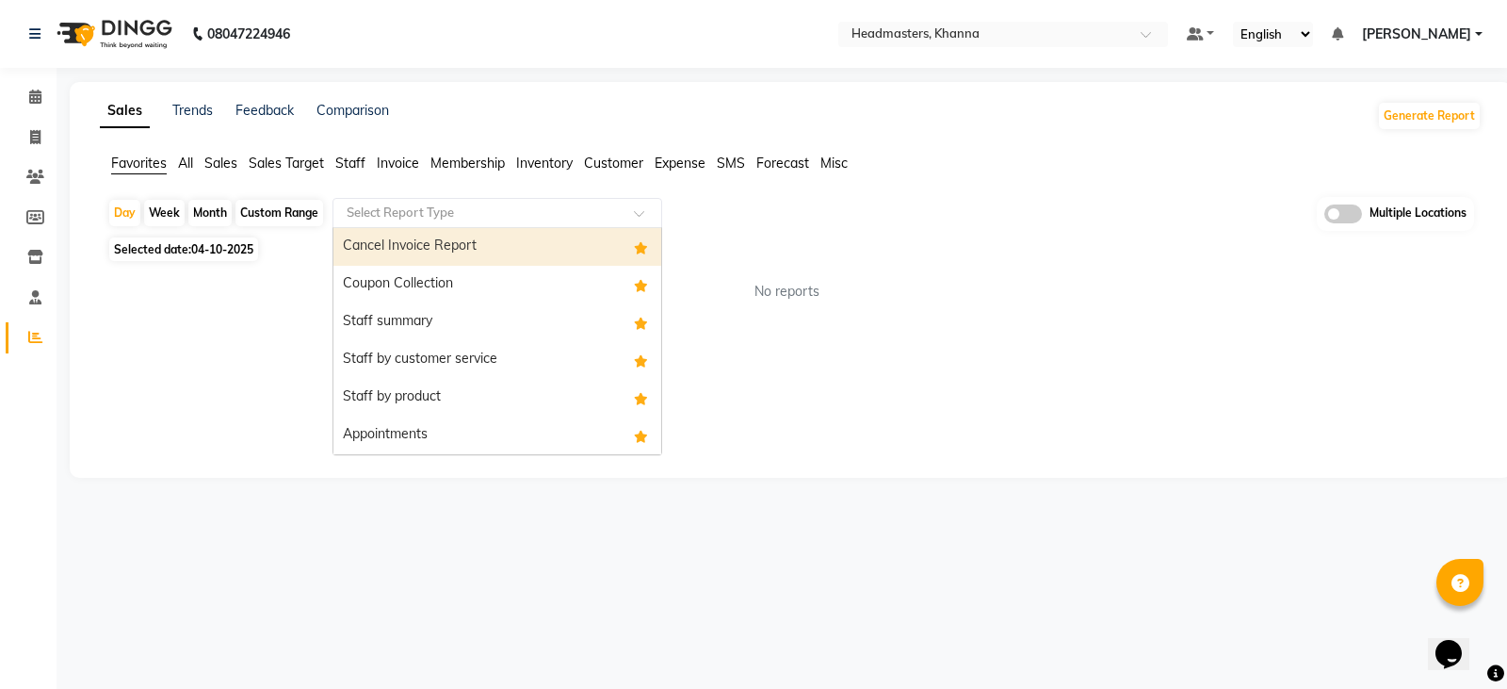
click at [452, 209] on input "text" at bounding box center [478, 213] width 271 height 19
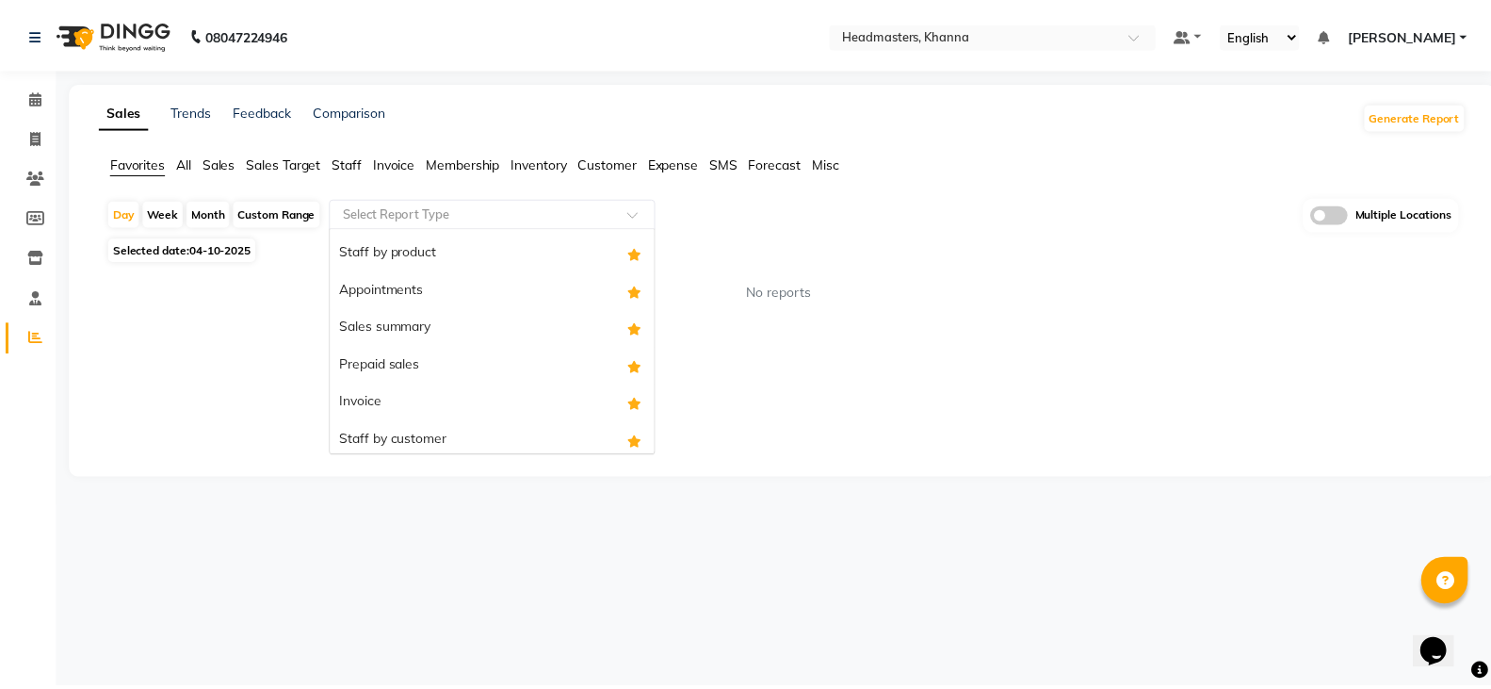
scroll to position [151, 0]
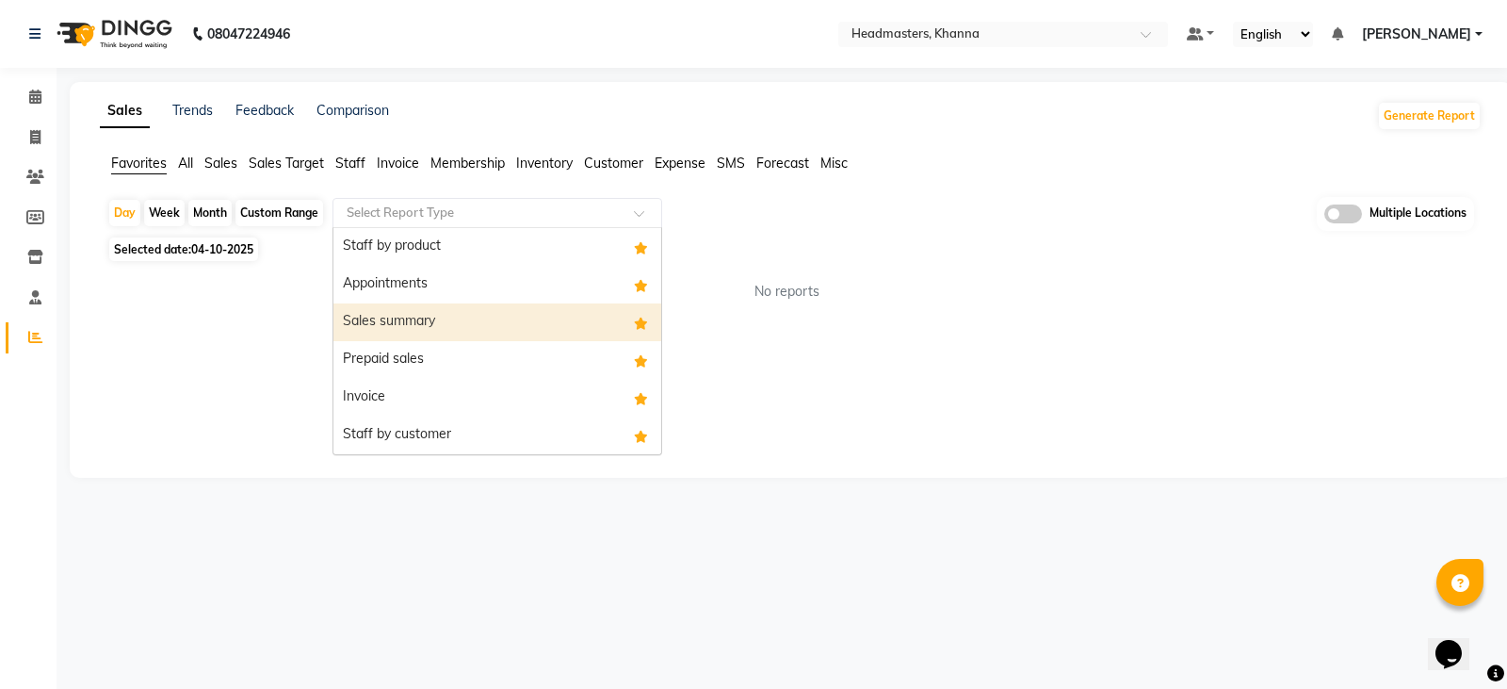
click at [462, 330] on div "Sales summary" at bounding box center [498, 322] width 328 height 38
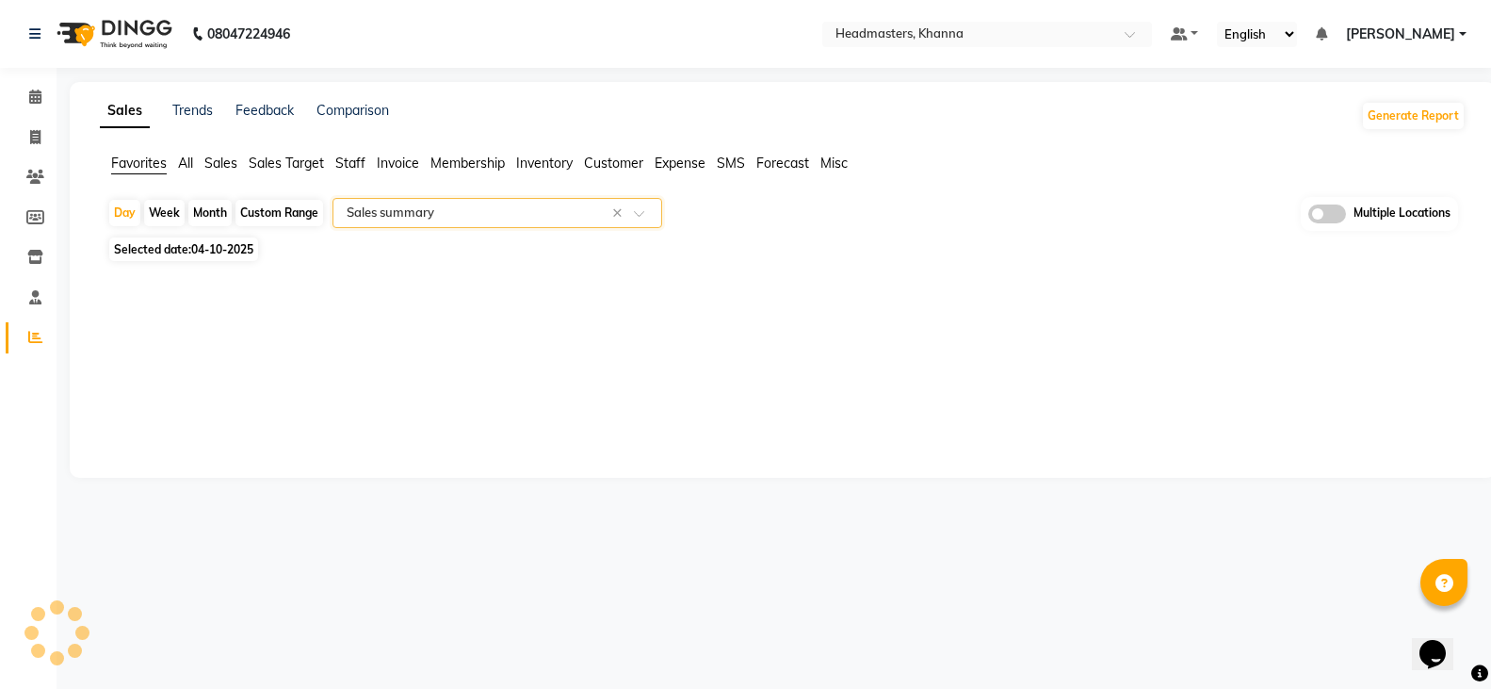
select select "full_report"
select select "csv"
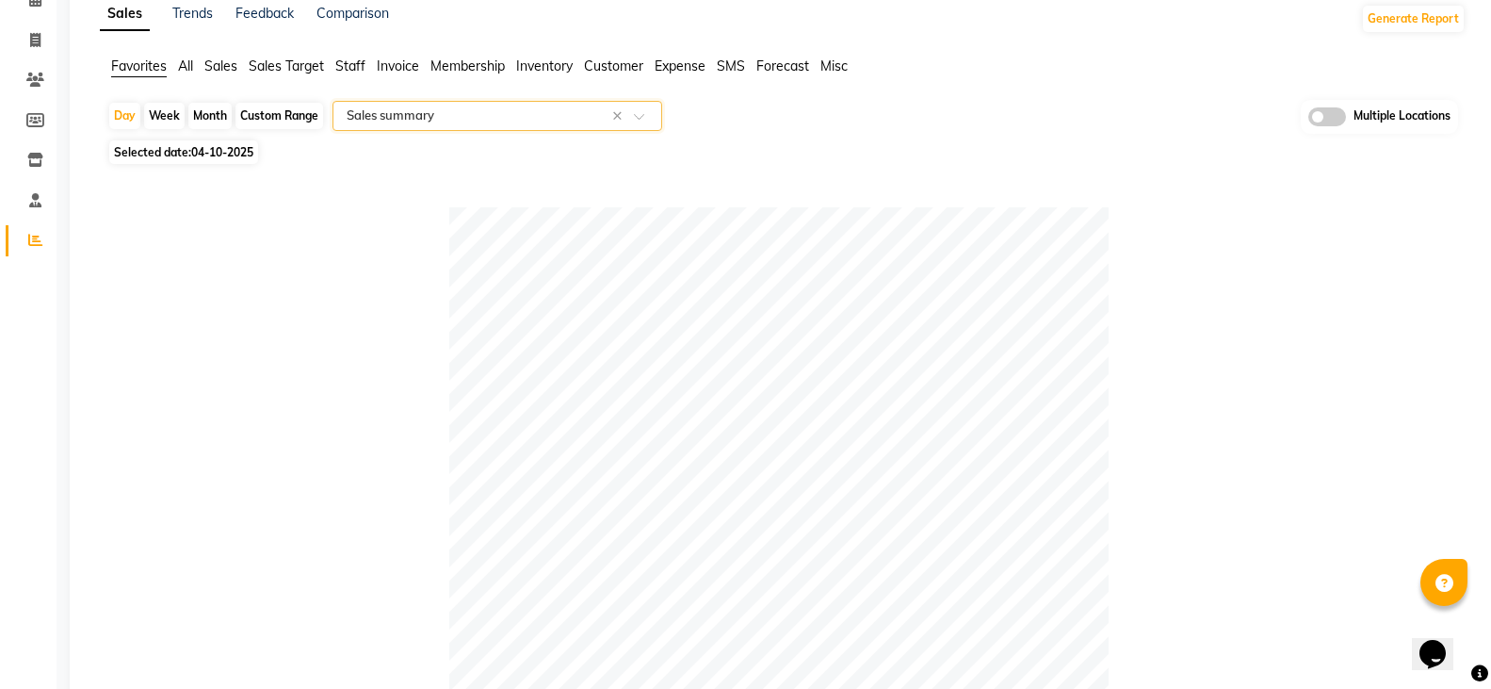
scroll to position [0, 0]
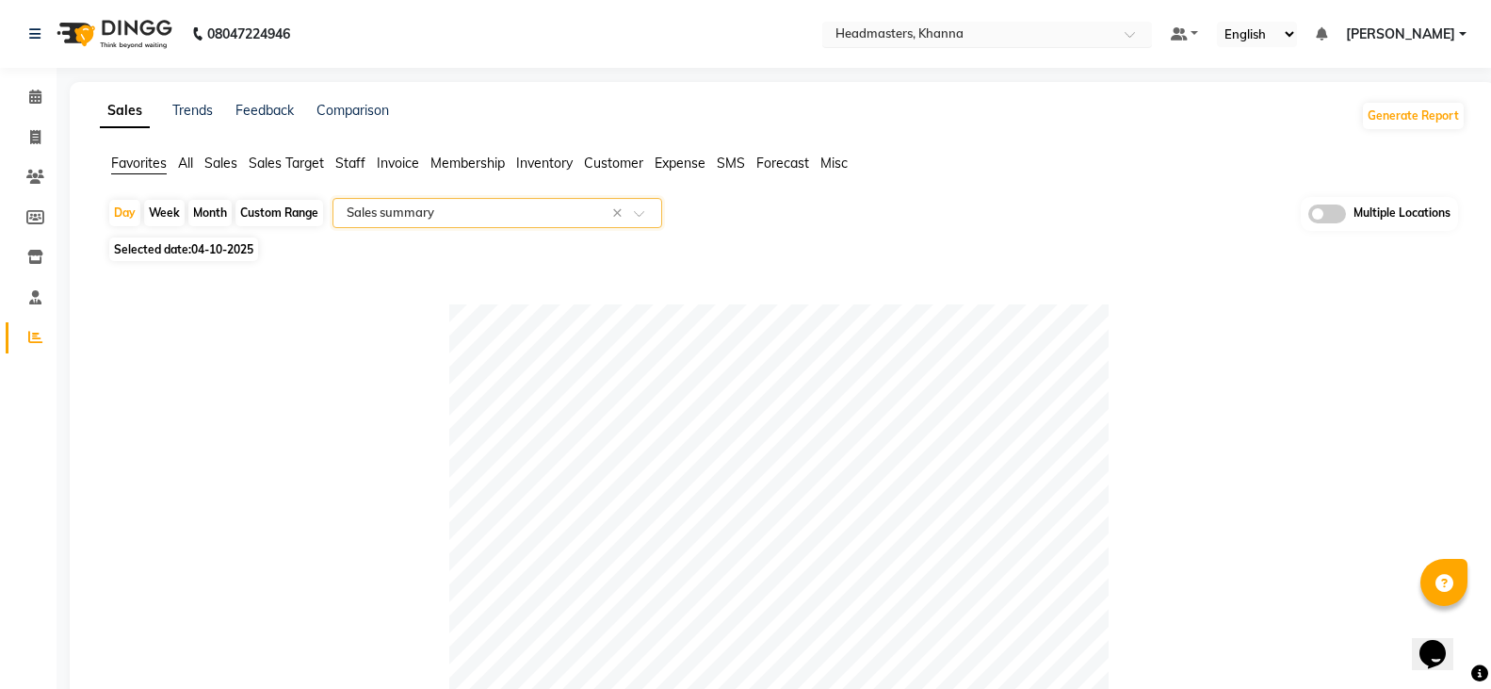
click at [1067, 36] on input "text" at bounding box center [968, 35] width 273 height 19
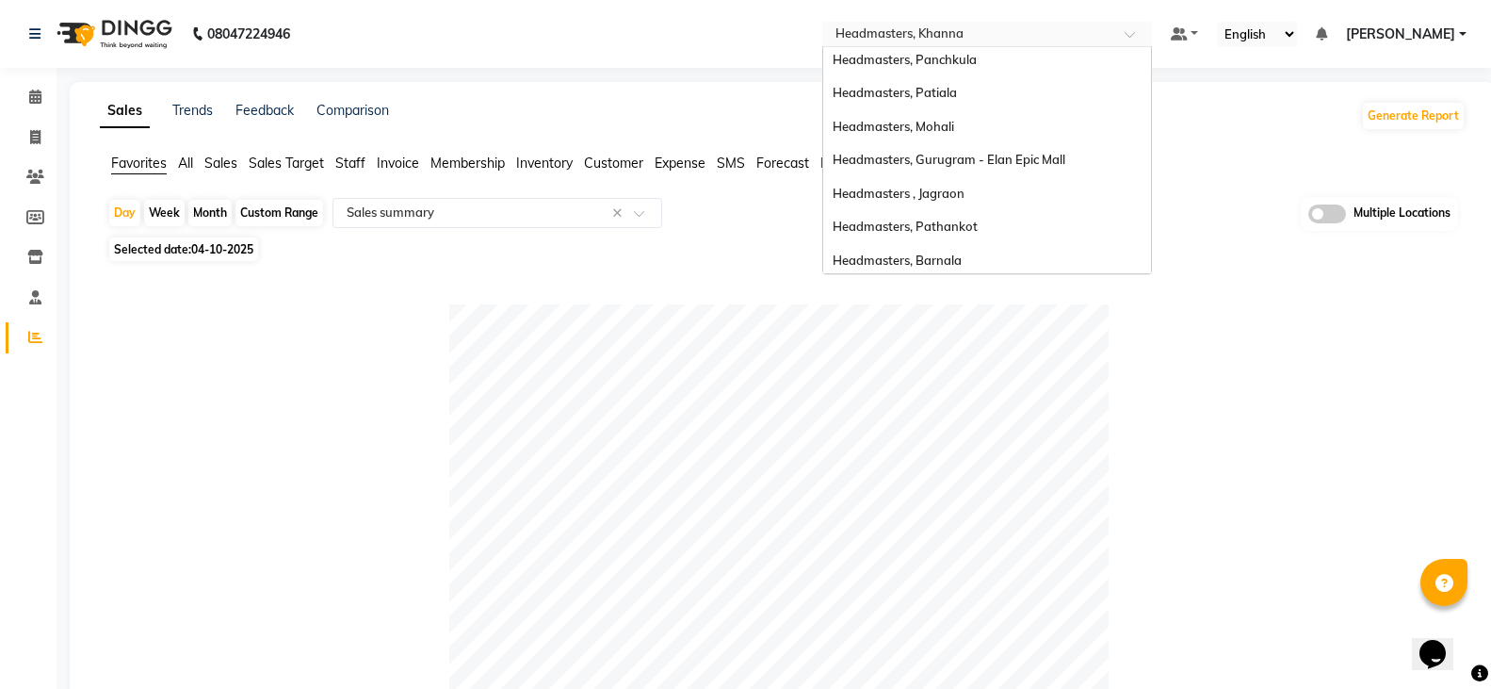
scroll to position [44, 0]
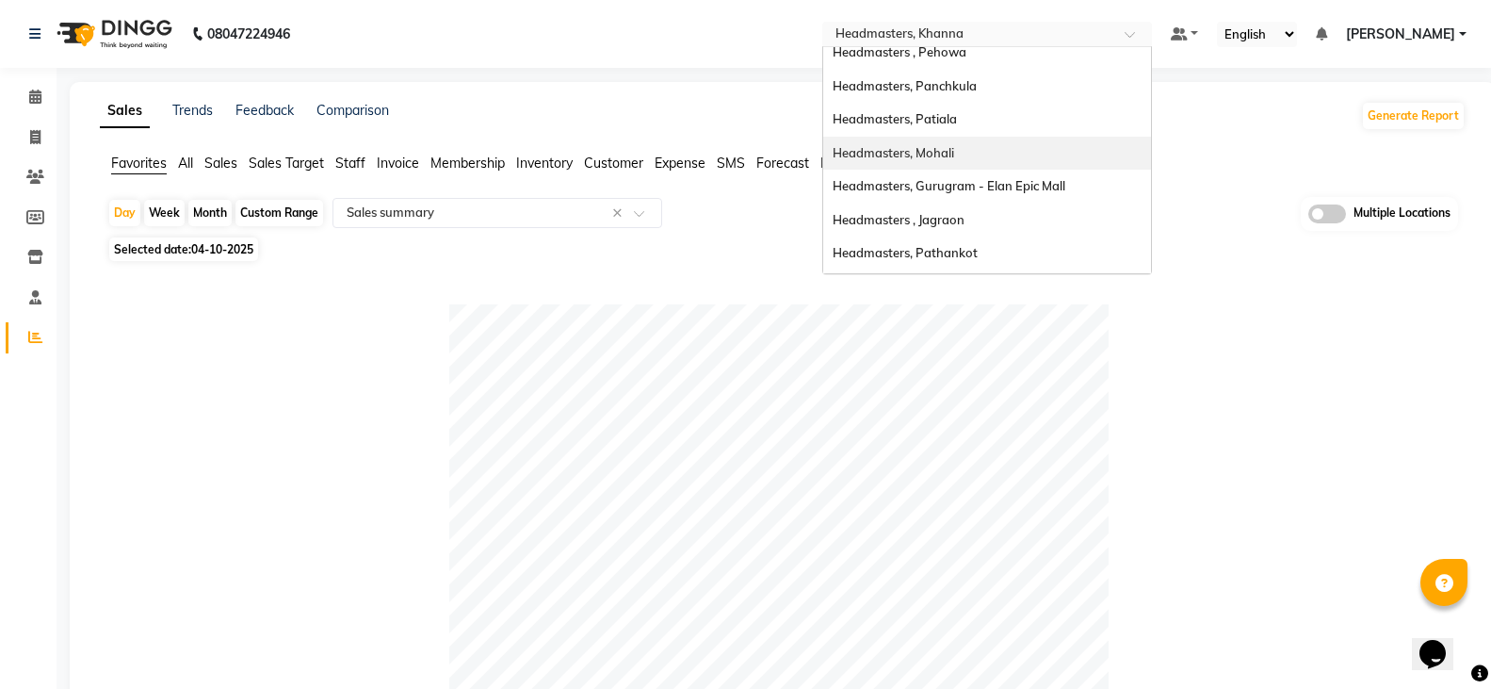
click at [1055, 145] on div "Headmasters, Mohali" at bounding box center [987, 154] width 328 height 34
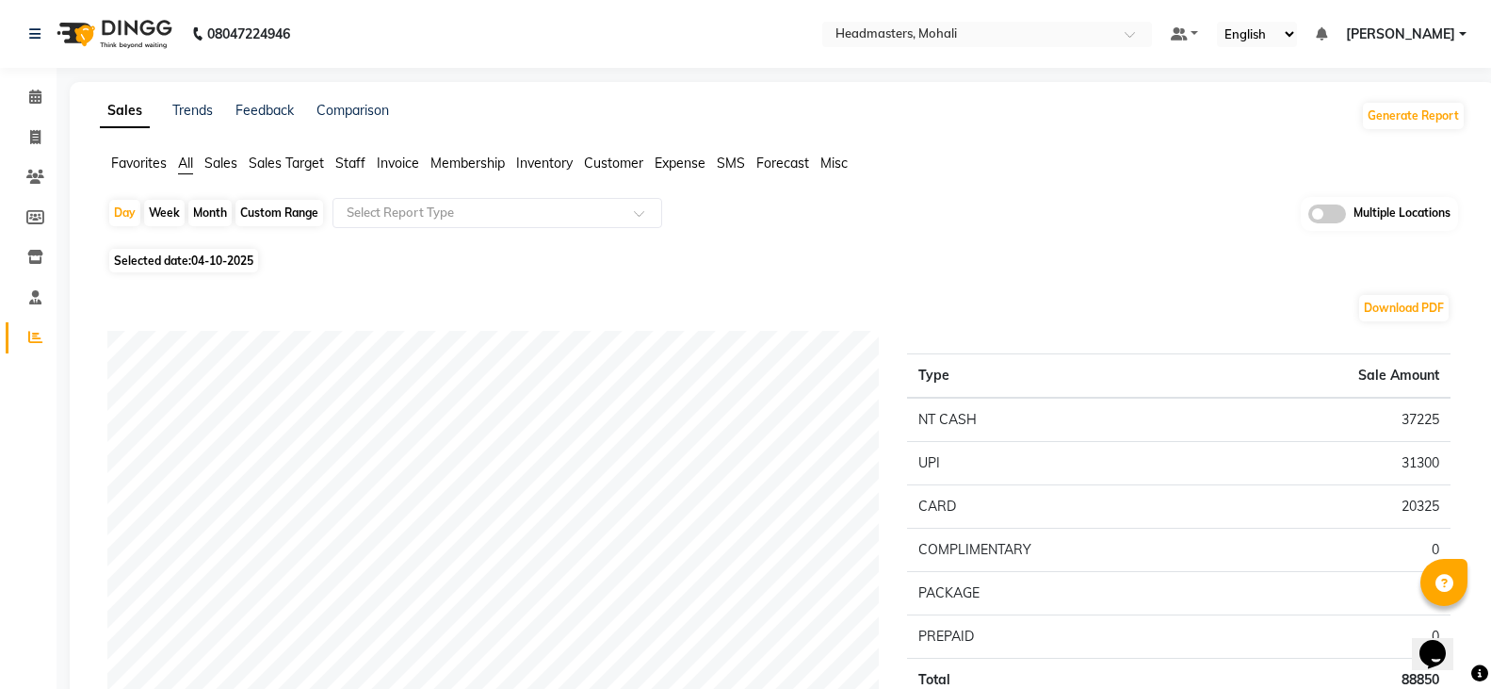
click at [150, 166] on span "Favorites" at bounding box center [139, 163] width 56 height 17
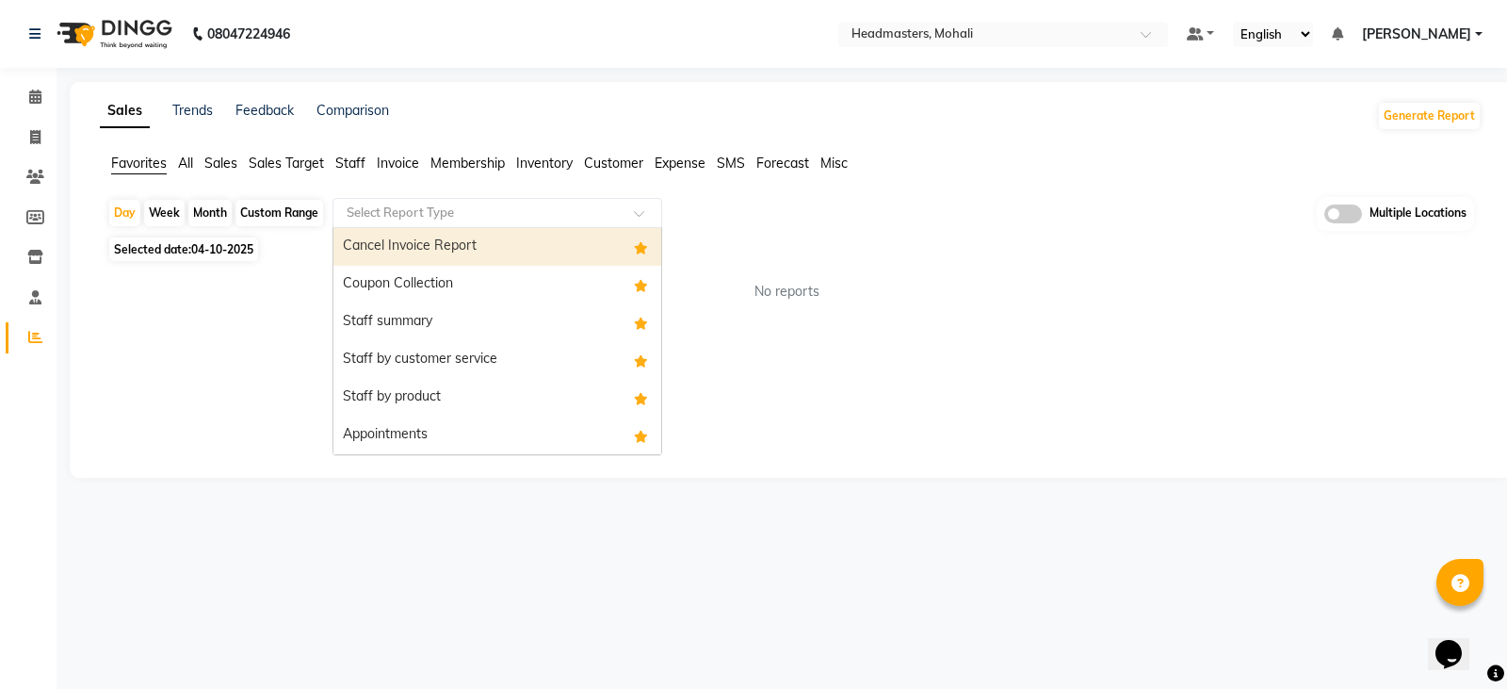
click at [464, 220] on input "text" at bounding box center [478, 213] width 271 height 19
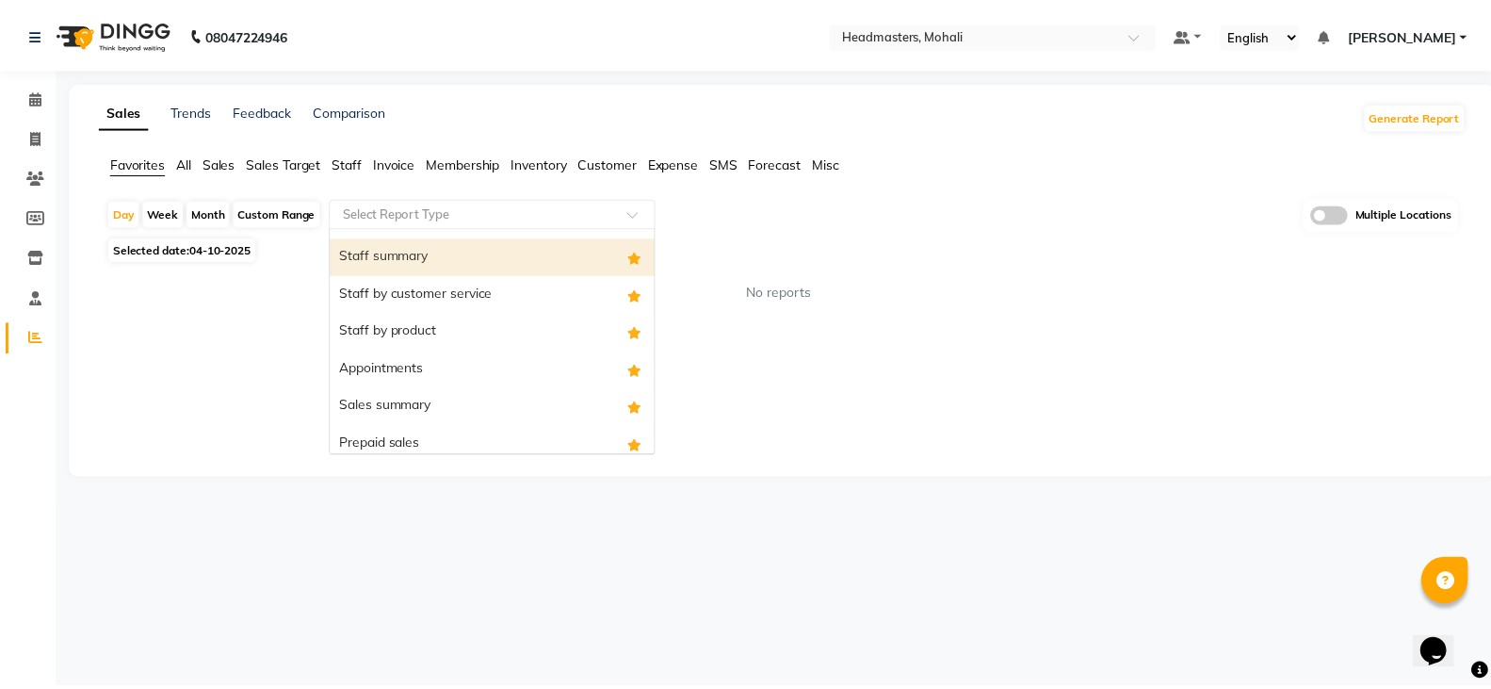
scroll to position [151, 0]
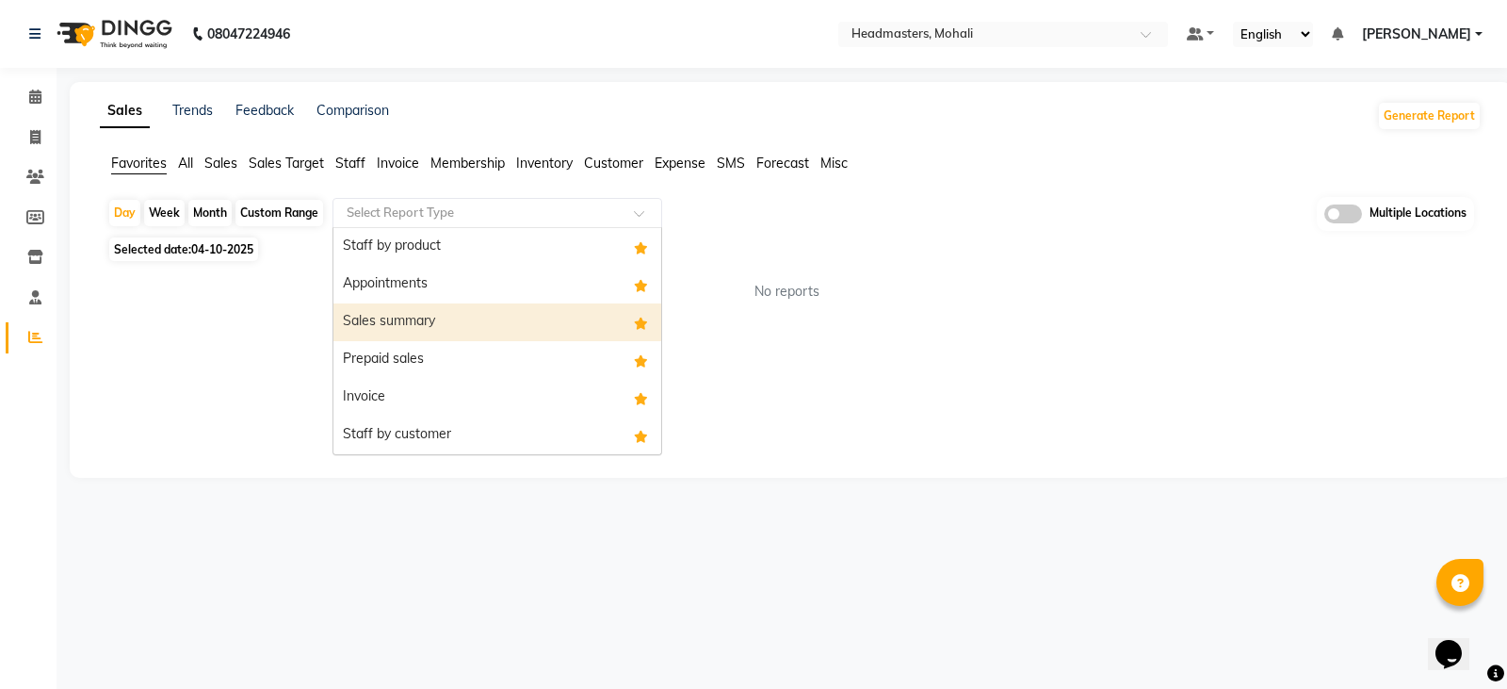
click at [465, 317] on div "Sales summary" at bounding box center [498, 322] width 328 height 38
select select "full_report"
select select "csv"
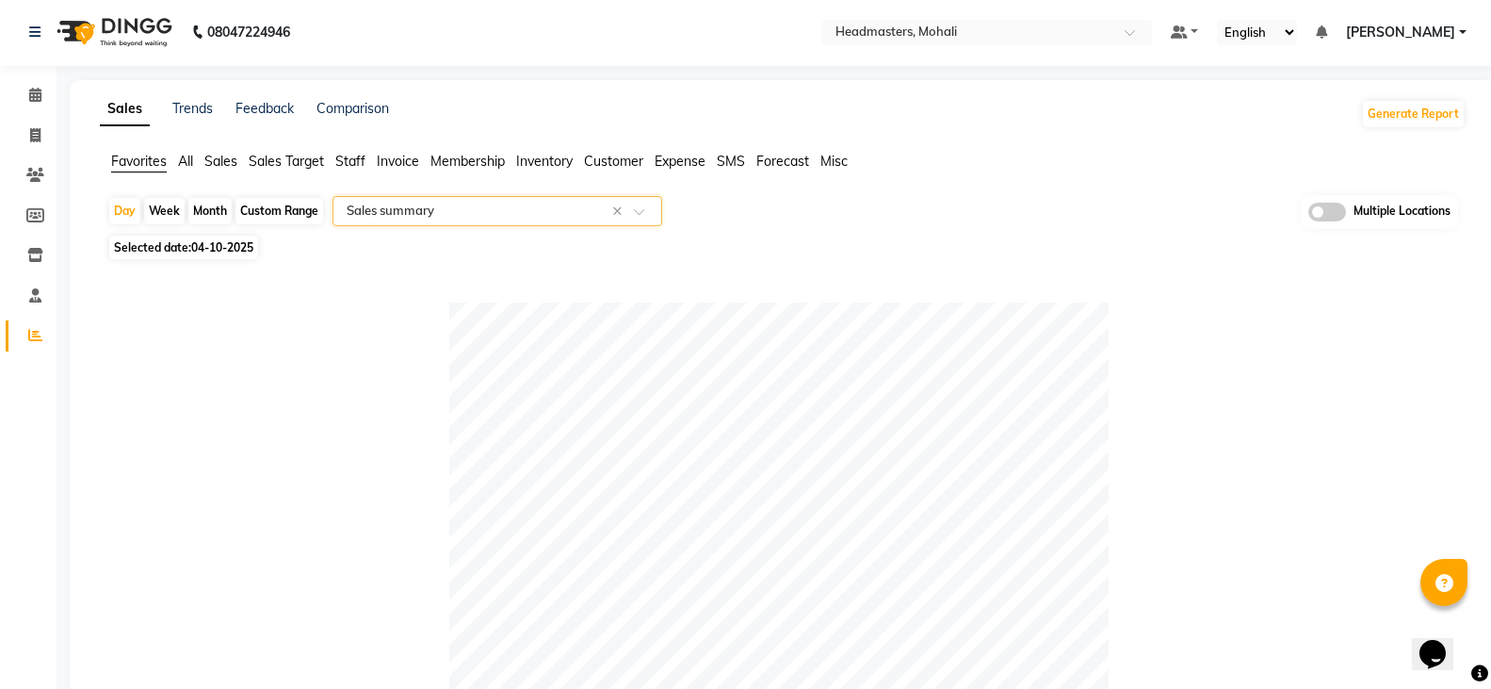
scroll to position [0, 0]
